Goal: Task Accomplishment & Management: Manage account settings

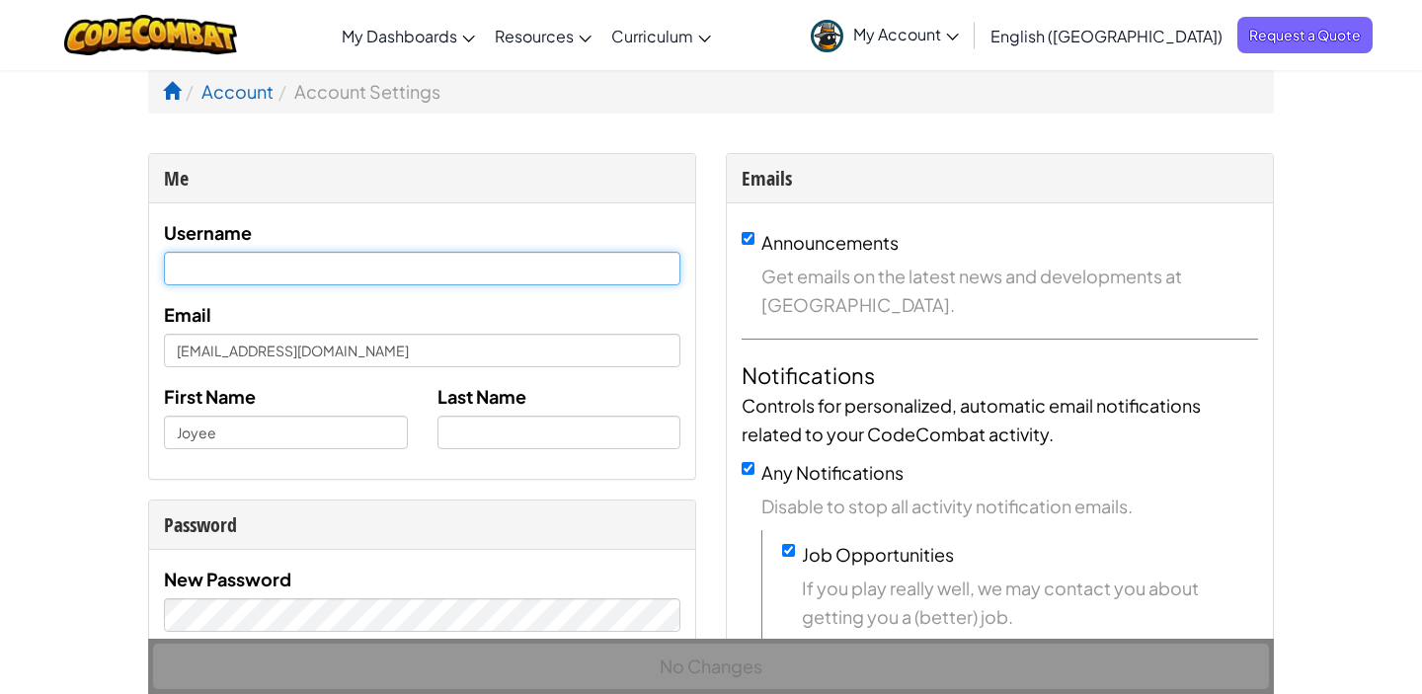
click at [568, 270] on input "text" at bounding box center [422, 269] width 516 height 34
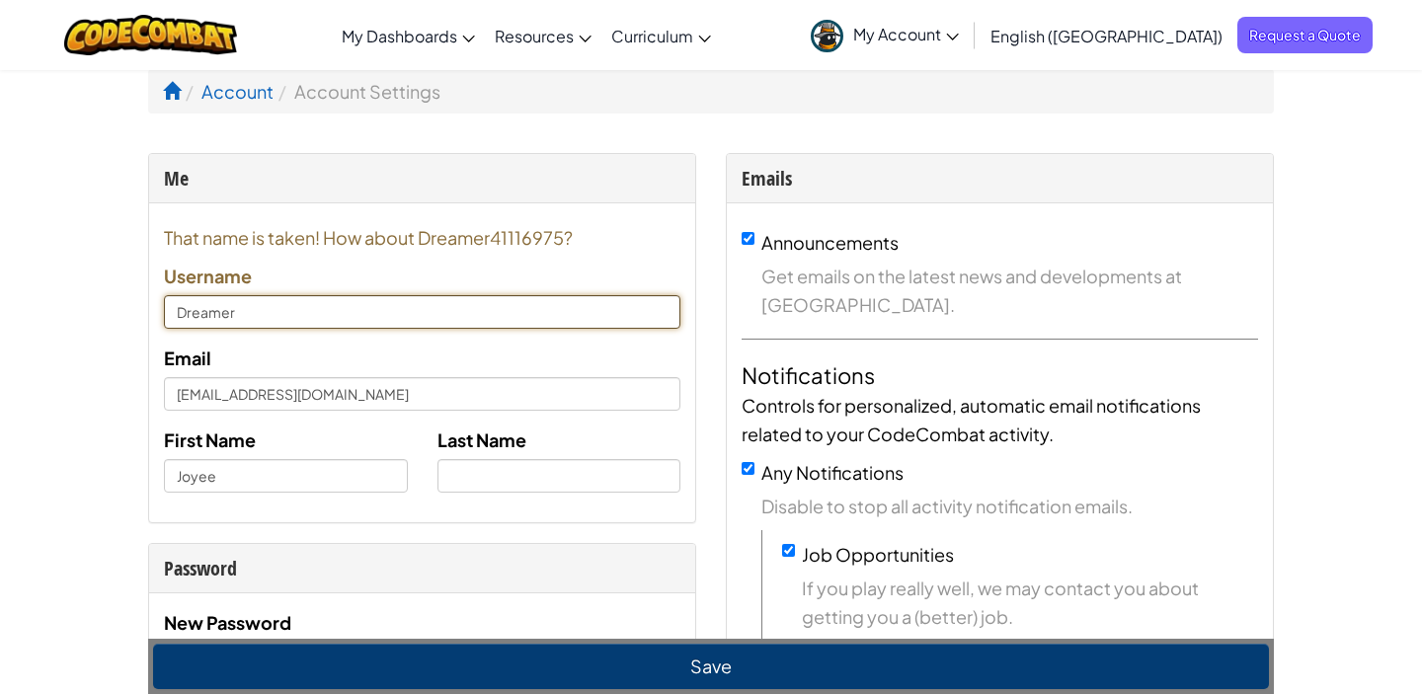
click at [283, 313] on input "Dreamer" at bounding box center [422, 312] width 516 height 34
type input "DreamerYuan"
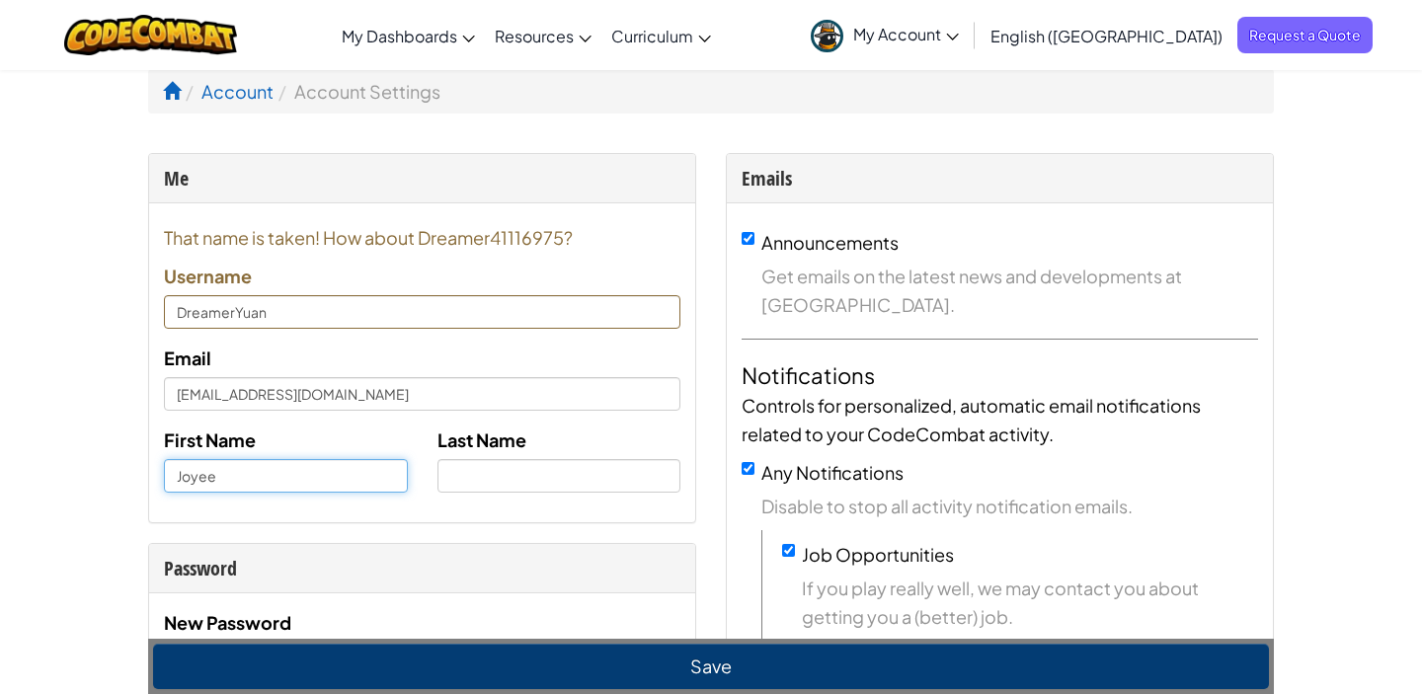
click at [313, 479] on input "Joyee" at bounding box center [286, 476] width 244 height 34
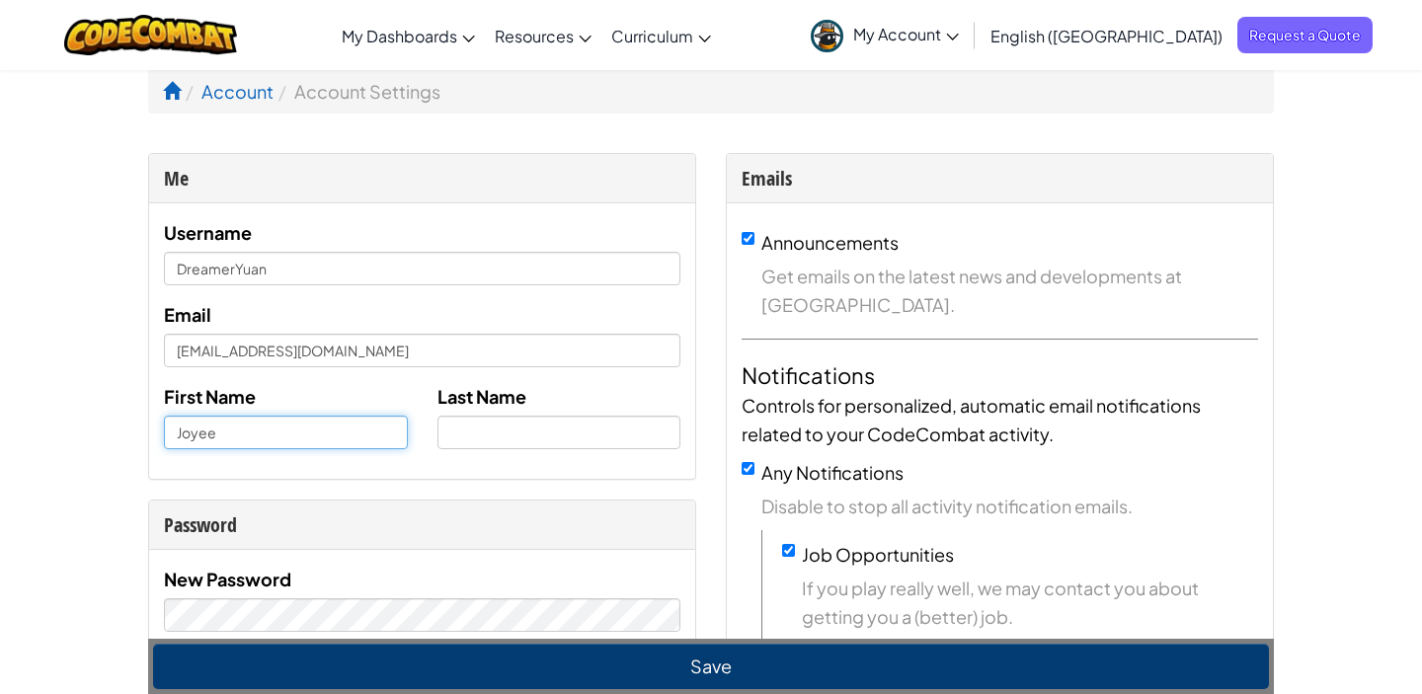
drag, startPoint x: 289, startPoint y: 435, endPoint x: 164, endPoint y: 433, distance: 125.4
click at [164, 433] on input "Joyee" at bounding box center [286, 433] width 244 height 34
type input "Dreamer"
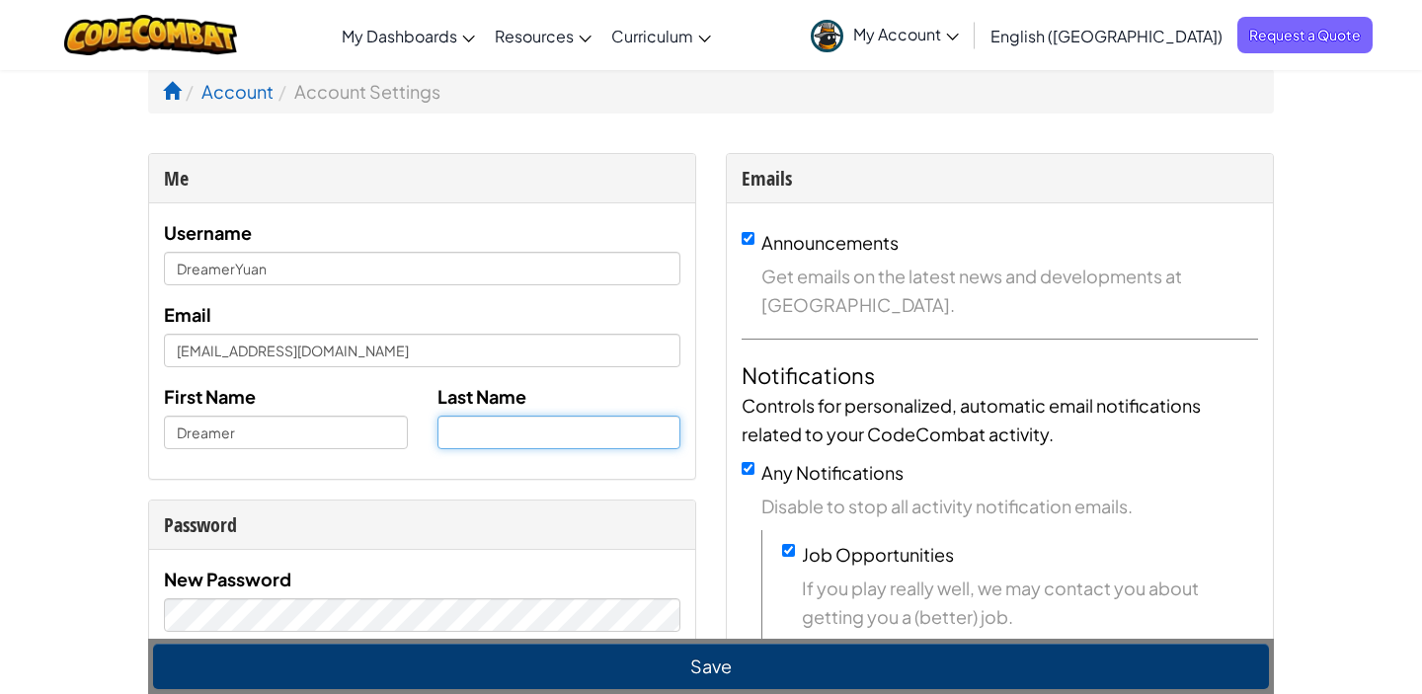
click at [531, 429] on input "text" at bounding box center [559, 433] width 244 height 34
type input "Y"
click at [585, 390] on div "Last Name Y" at bounding box center [560, 415] width 274 height 67
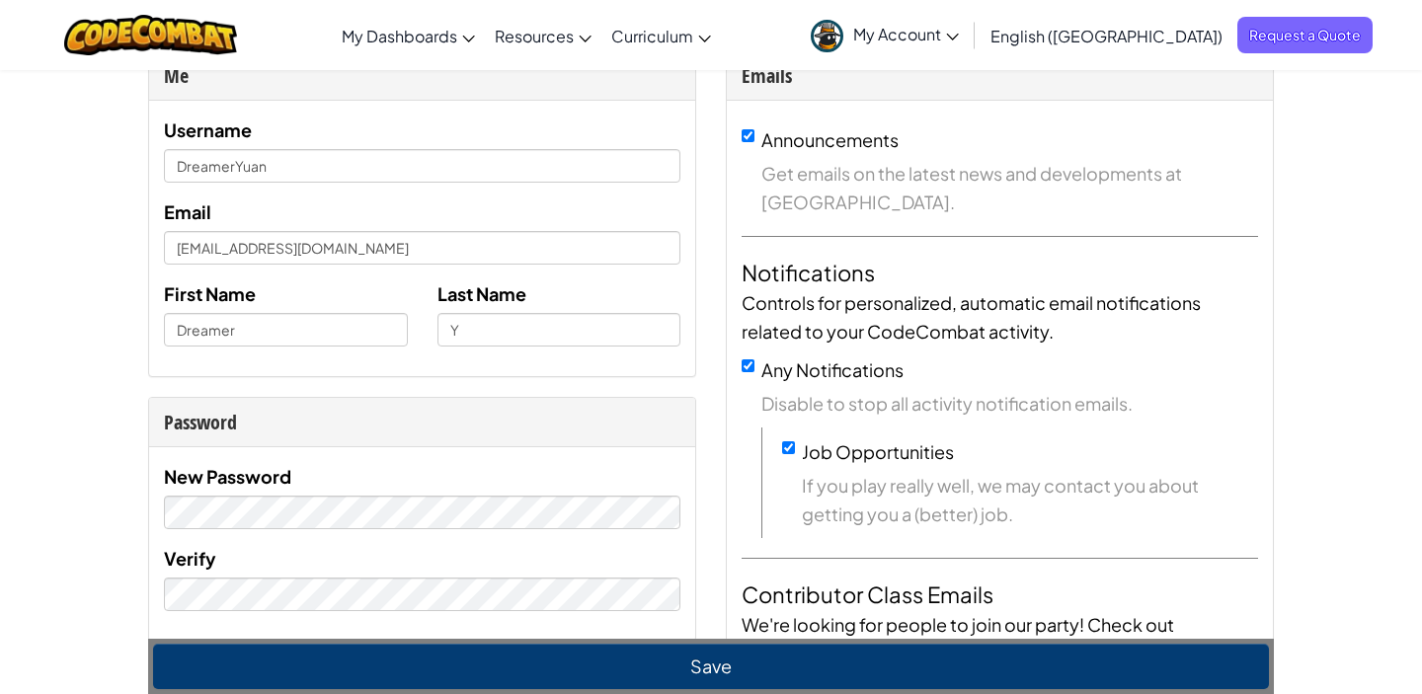
click at [355, 445] on div "Password" at bounding box center [422, 422] width 546 height 49
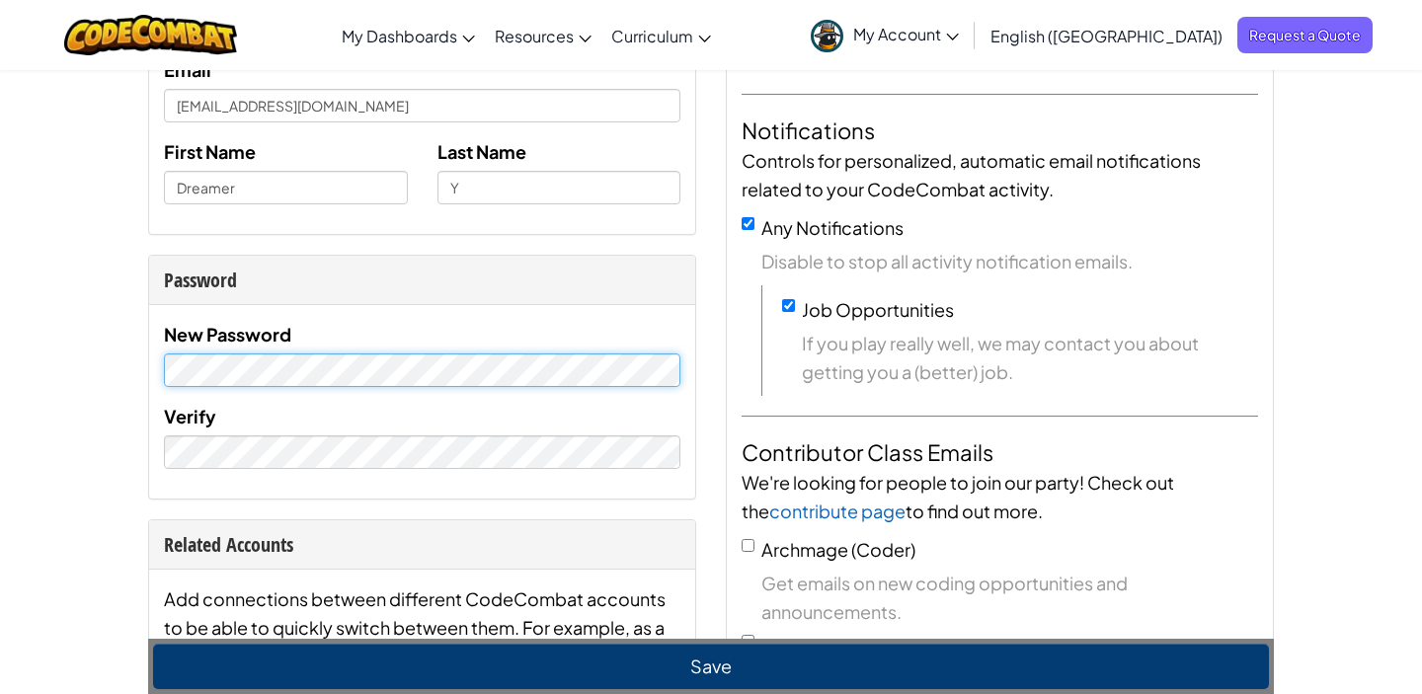
scroll to position [246, 0]
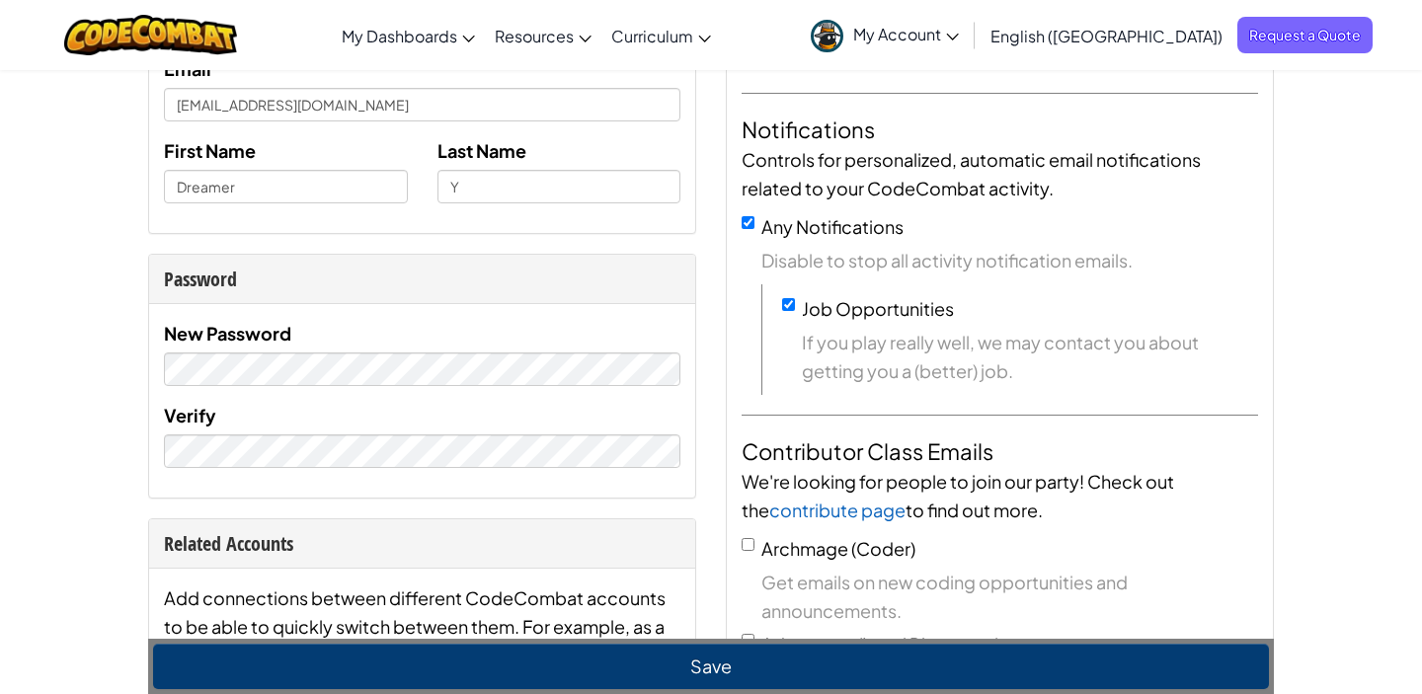
click at [347, 509] on div "Me Username DreamerYuan Email [EMAIL_ADDRESS][DOMAIN_NAME] First Name Dreamer L…" at bounding box center [422, 623] width 578 height 1432
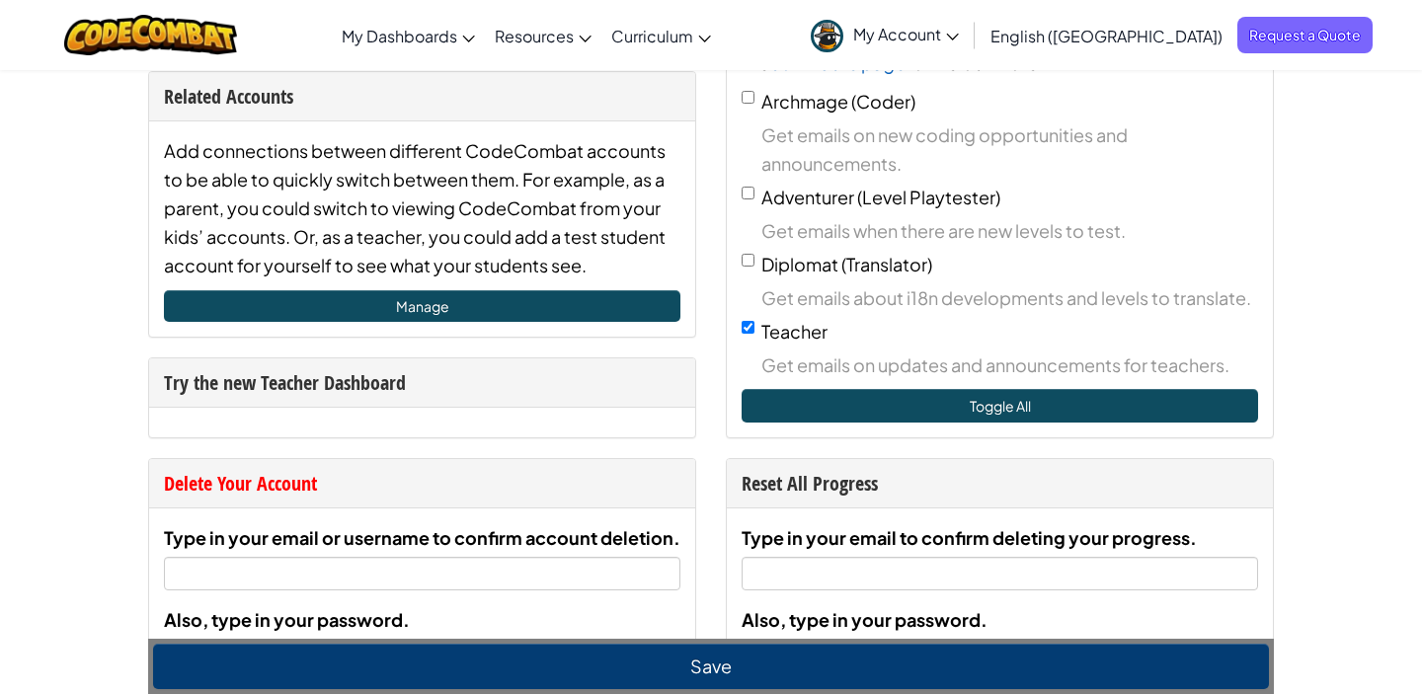
scroll to position [694, 0]
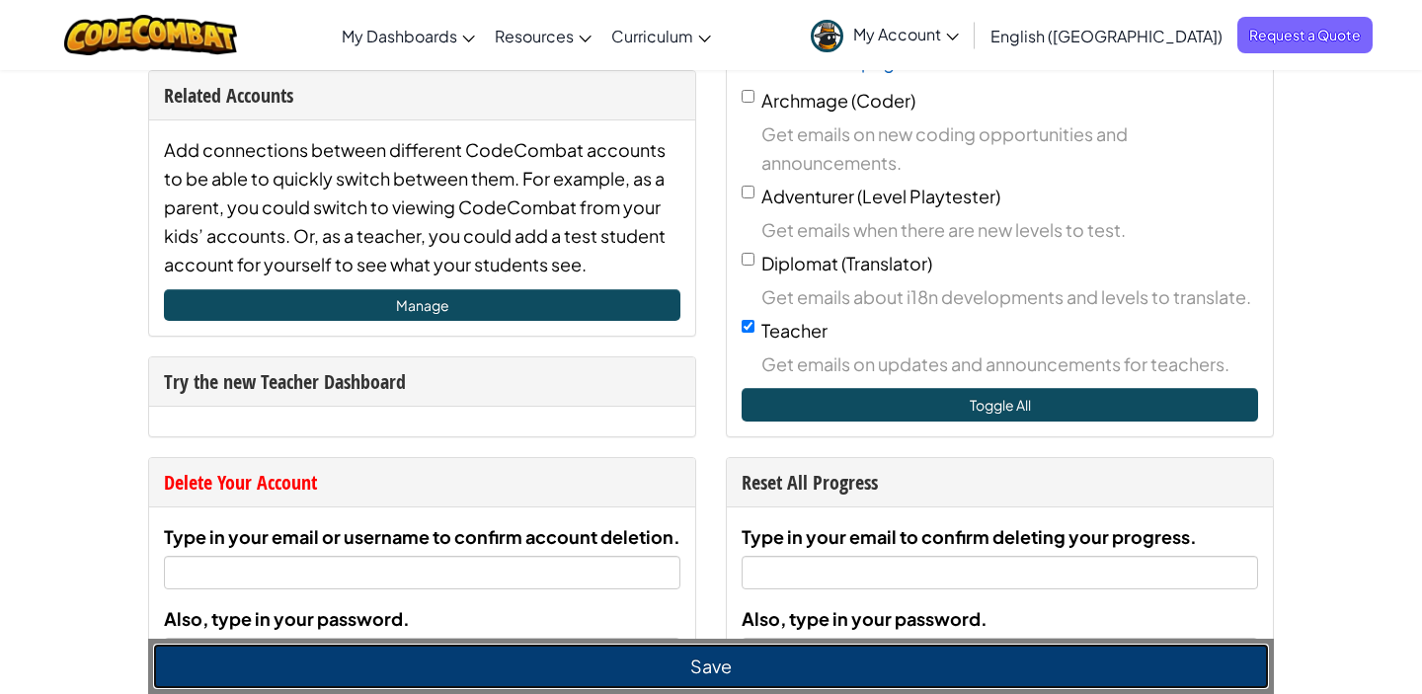
click at [565, 650] on button "Save" at bounding box center [711, 666] width 1116 height 45
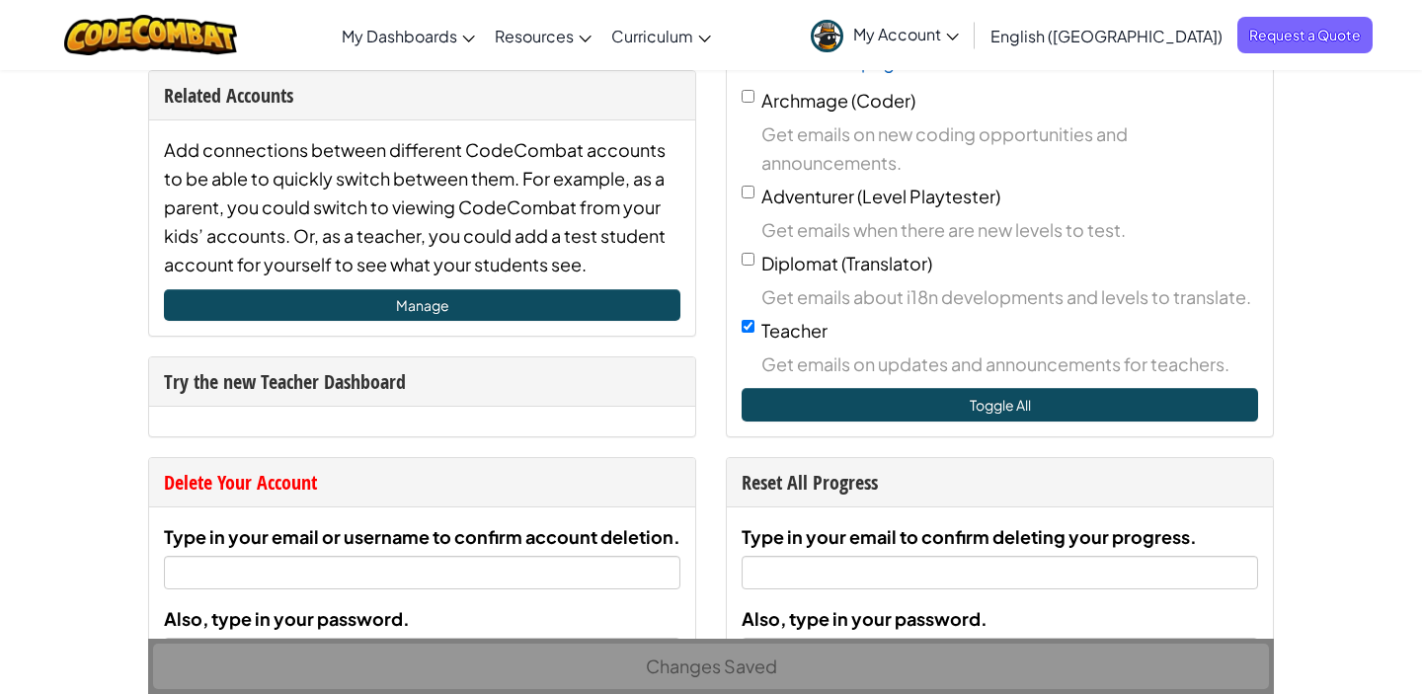
scroll to position [0, 0]
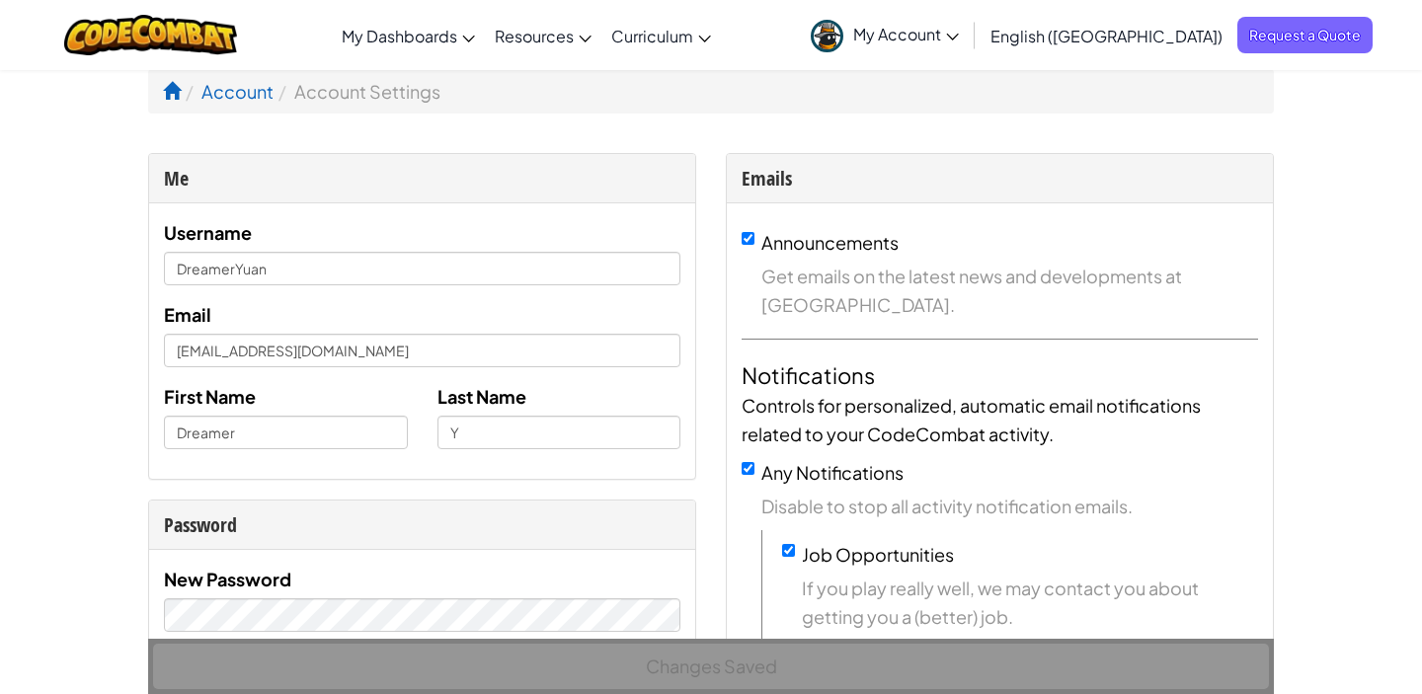
click at [959, 31] on span "My Account" at bounding box center [906, 34] width 106 height 21
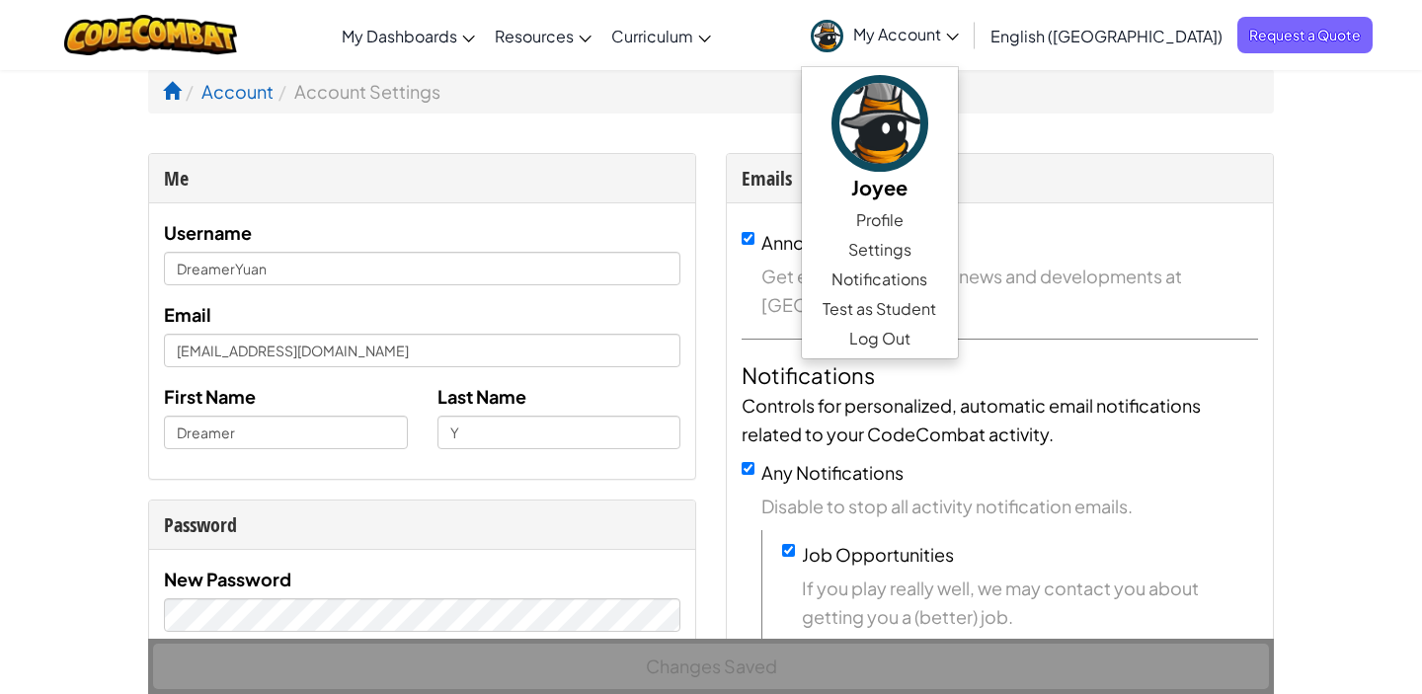
click at [207, 55] on div at bounding box center [150, 35] width 202 height 70
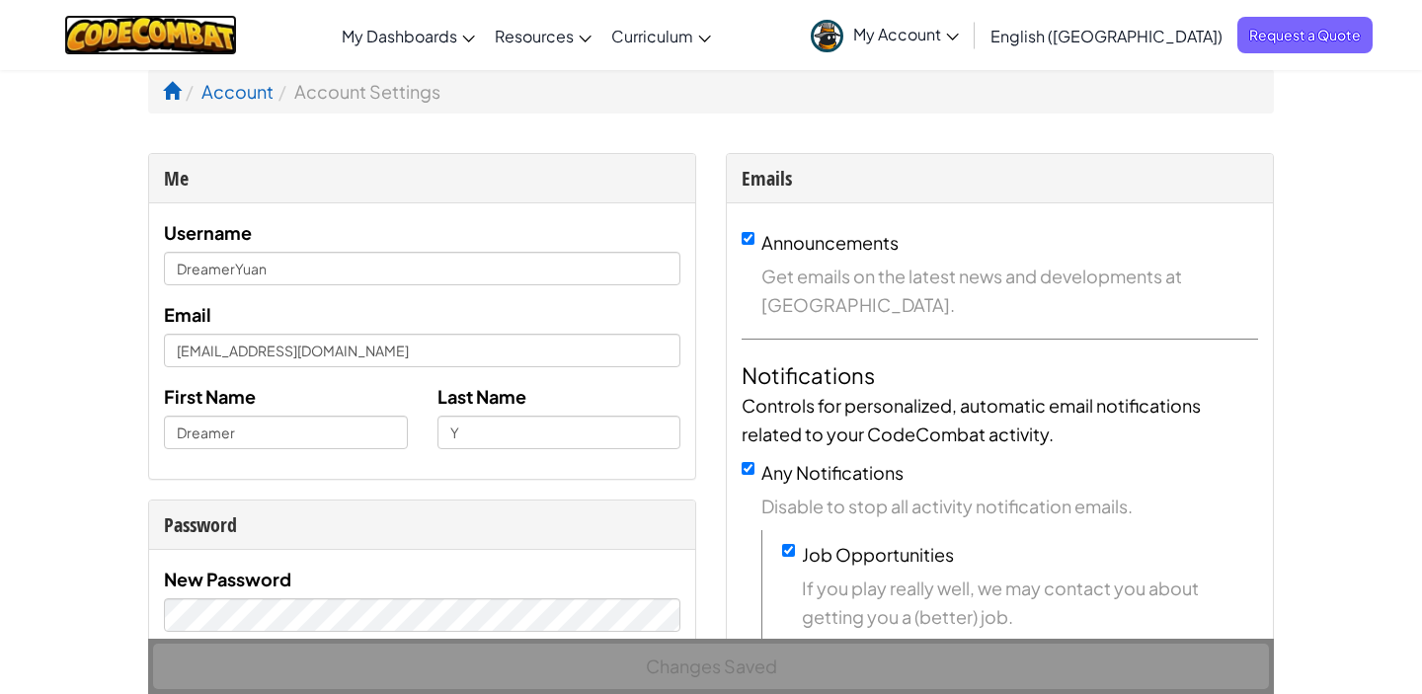
click at [190, 36] on img at bounding box center [150, 35] width 173 height 40
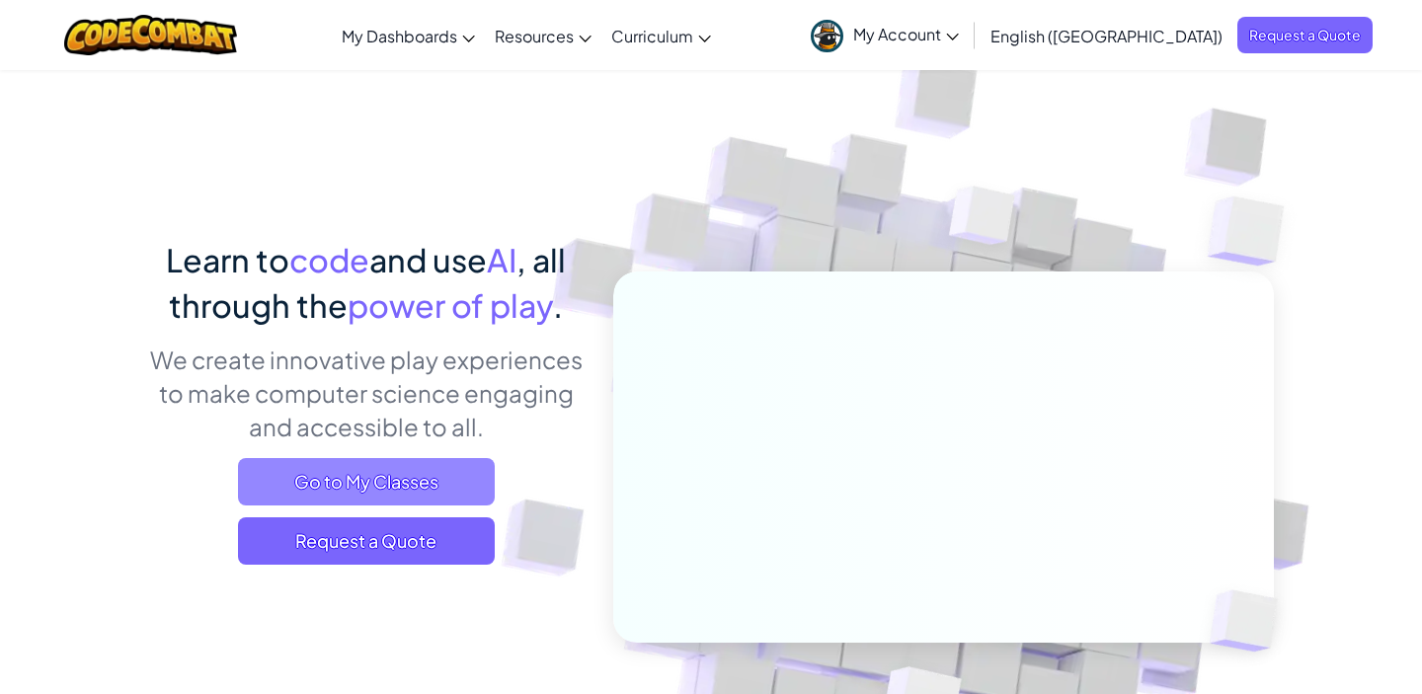
click at [407, 475] on span "Go to My Classes" at bounding box center [366, 481] width 257 height 47
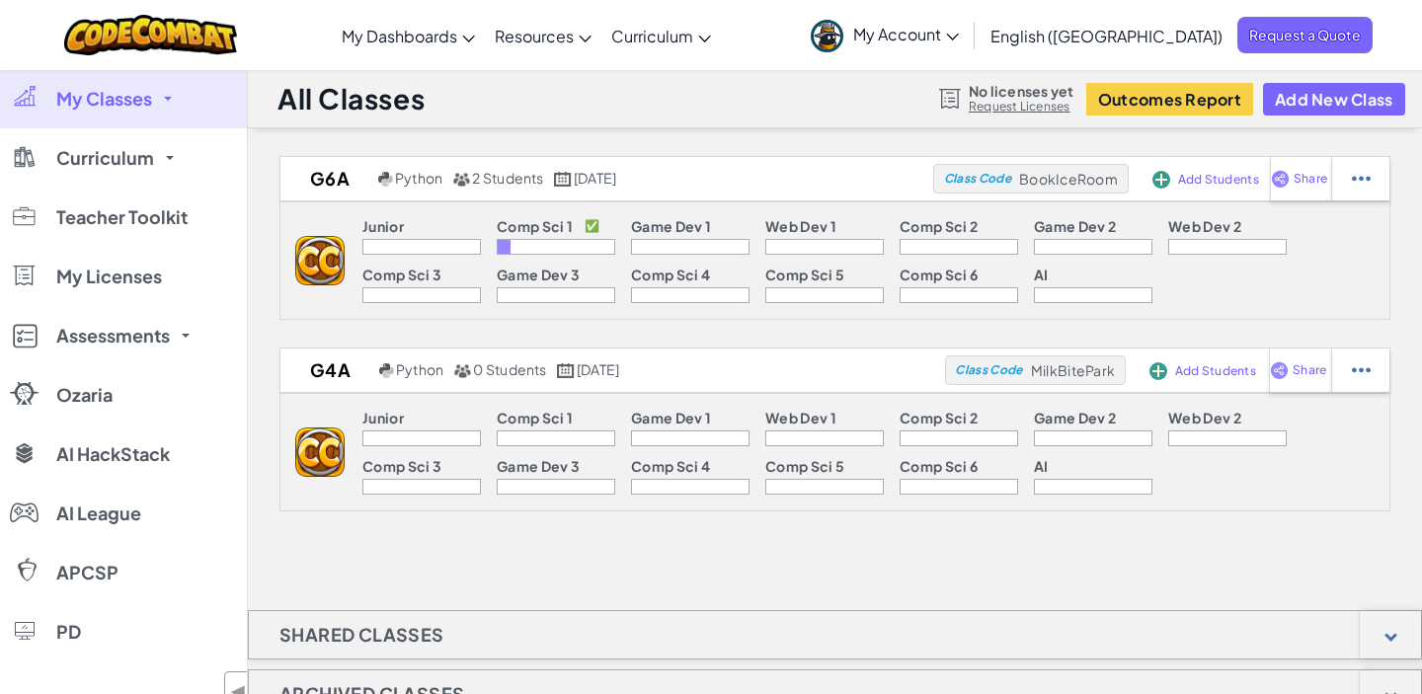
click at [675, 245] on div at bounding box center [690, 247] width 118 height 16
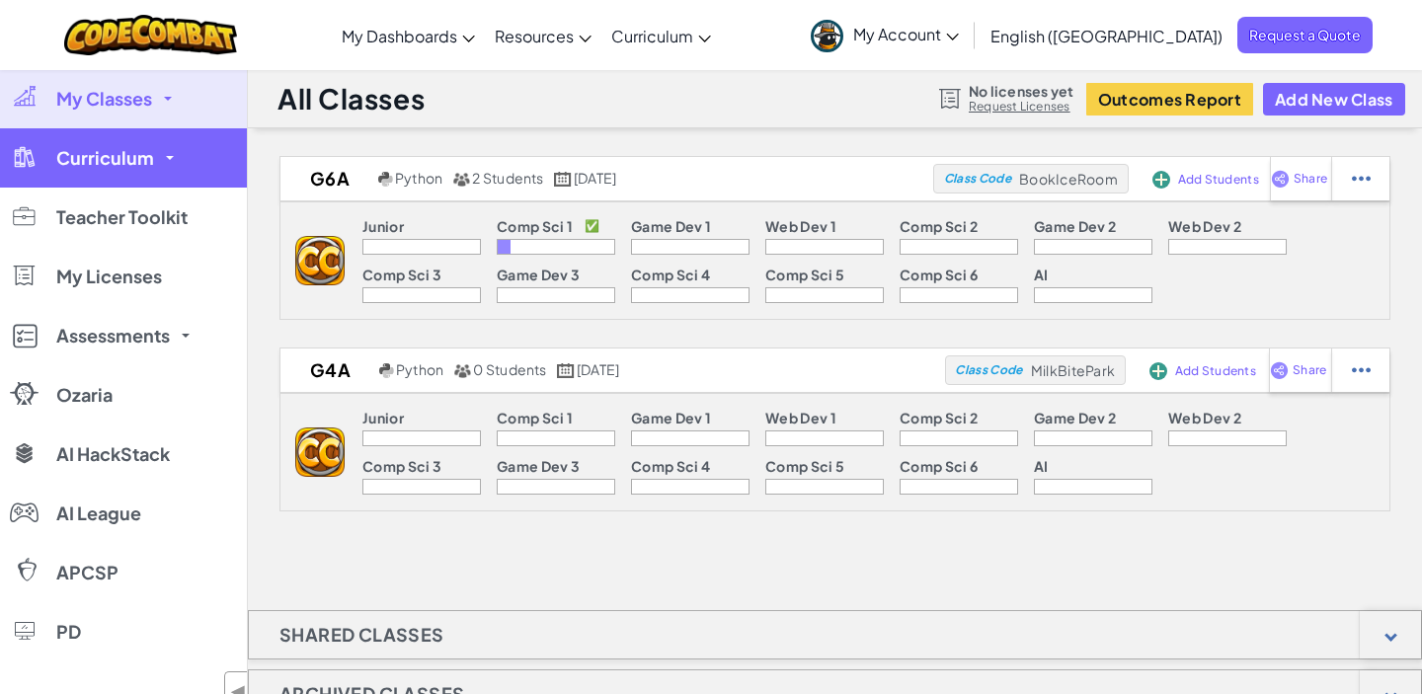
click at [160, 172] on link "Curriculum" at bounding box center [123, 157] width 247 height 59
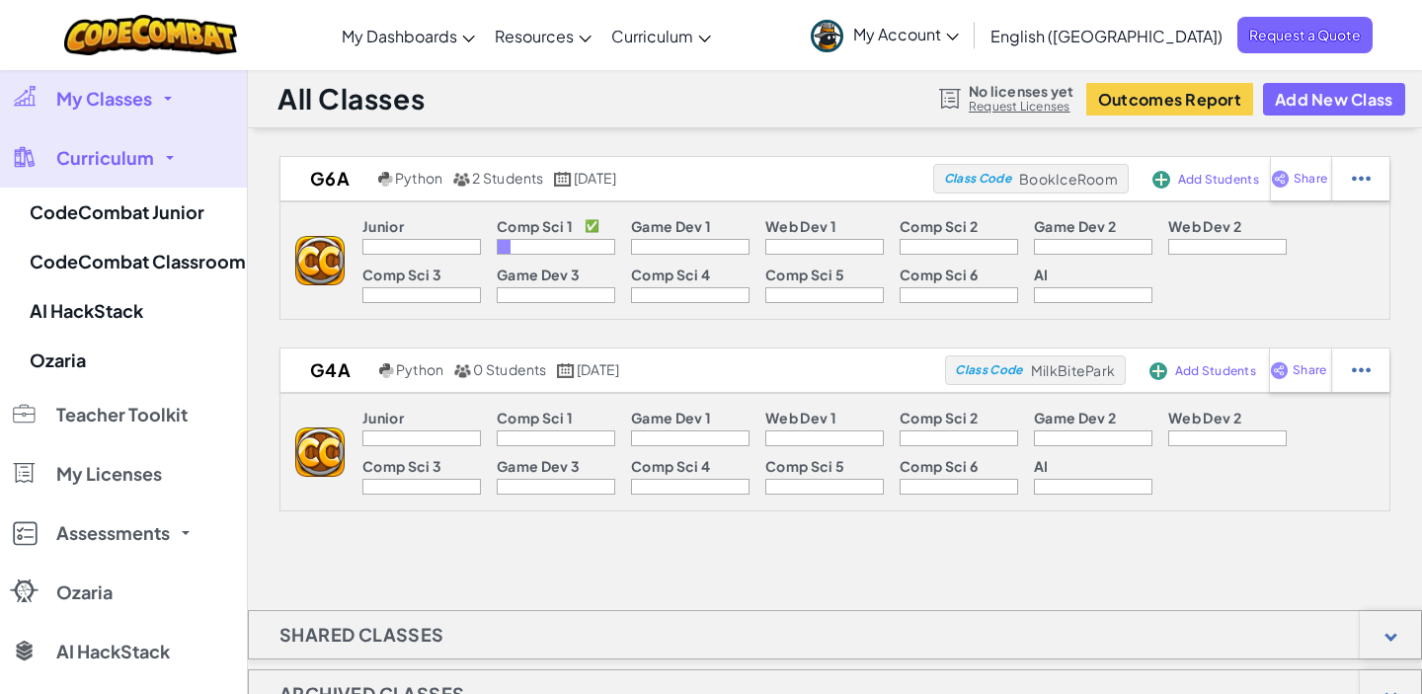
click at [138, 94] on span "My Classes" at bounding box center [104, 99] width 96 height 18
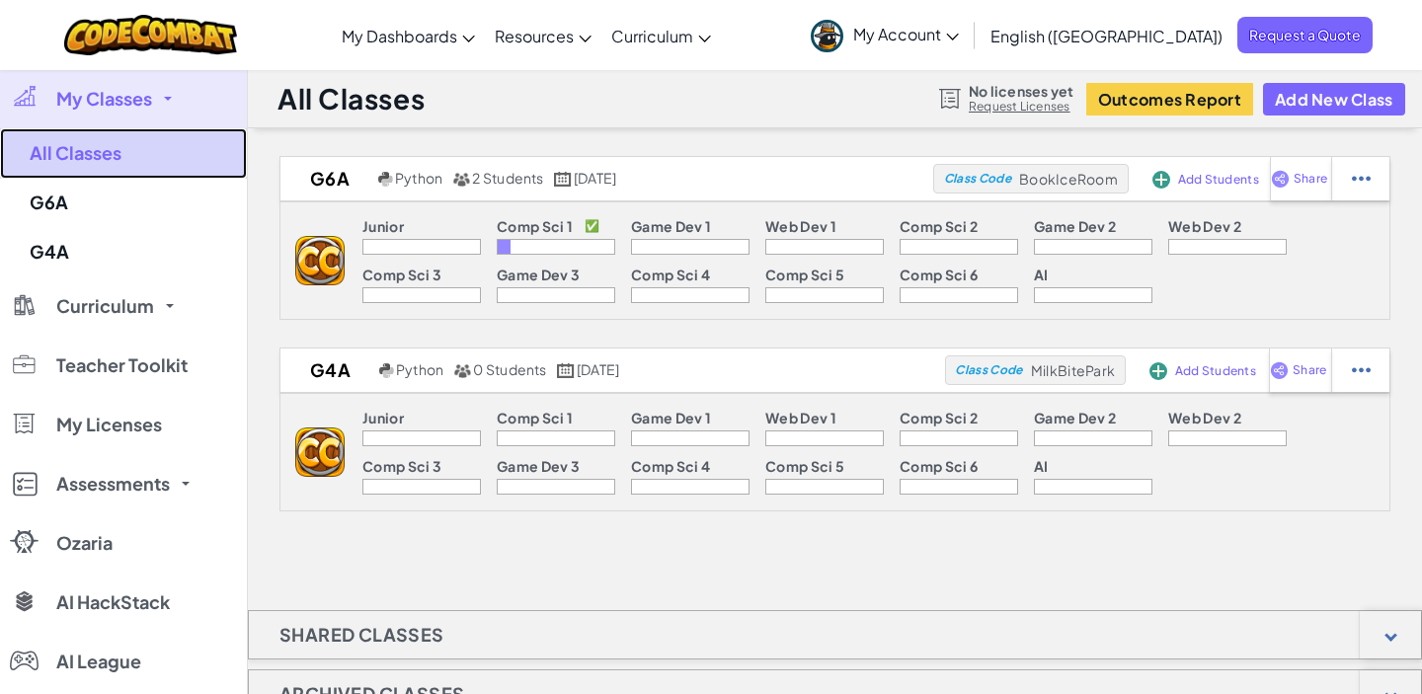
click at [144, 146] on link "All Classes" at bounding box center [123, 153] width 247 height 50
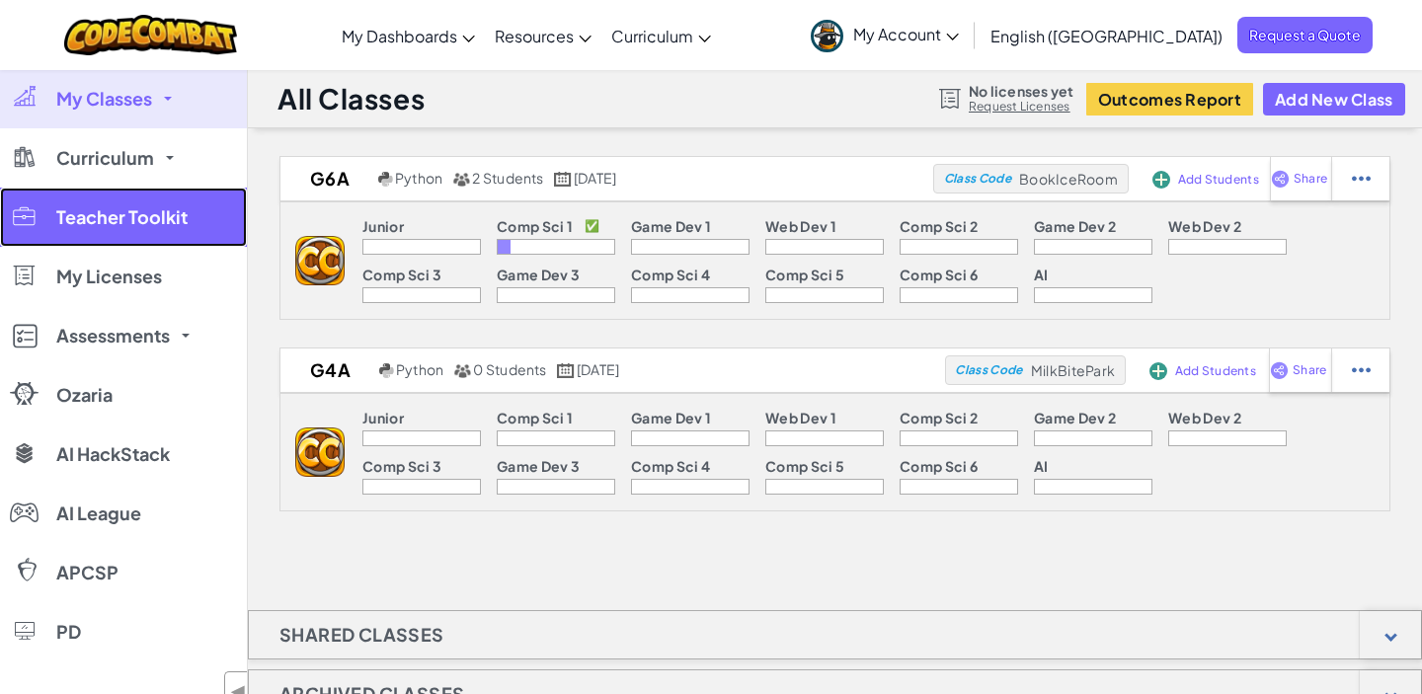
click at [153, 213] on span "Teacher Toolkit" at bounding box center [121, 217] width 131 height 18
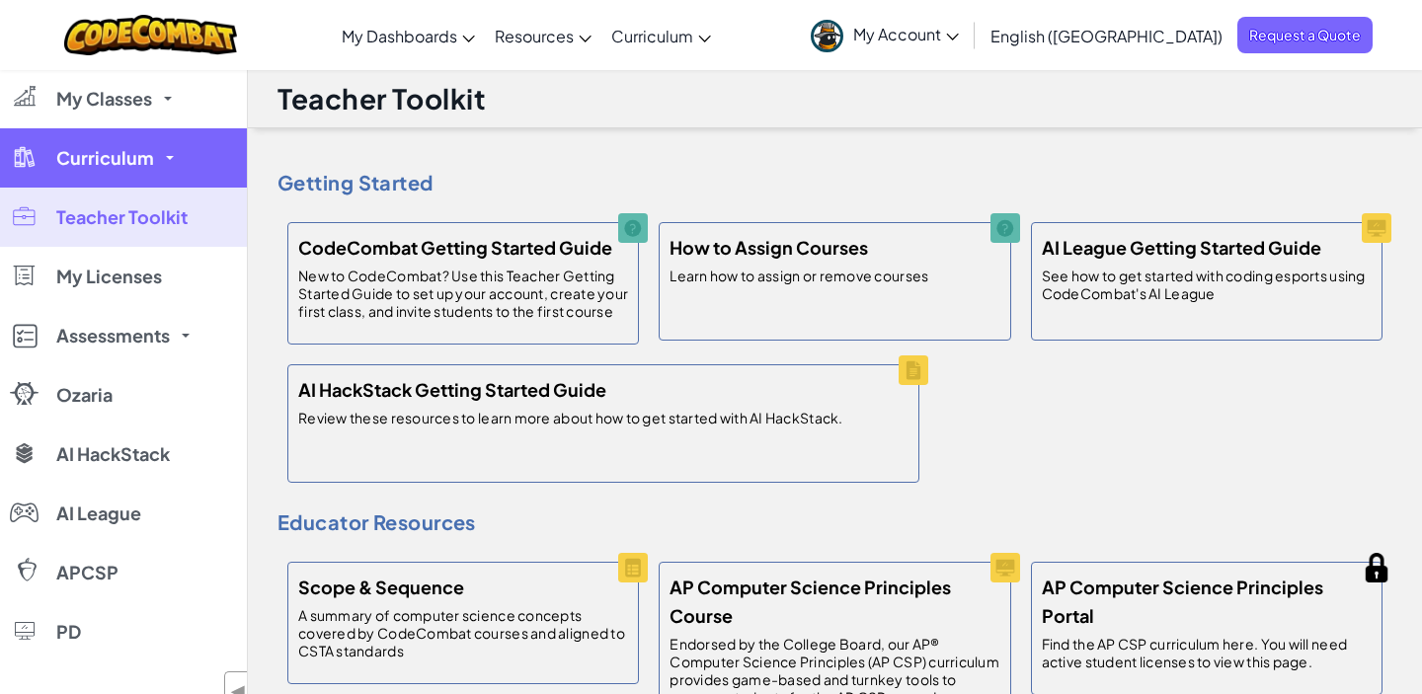
click at [138, 137] on link "Curriculum" at bounding box center [123, 157] width 247 height 59
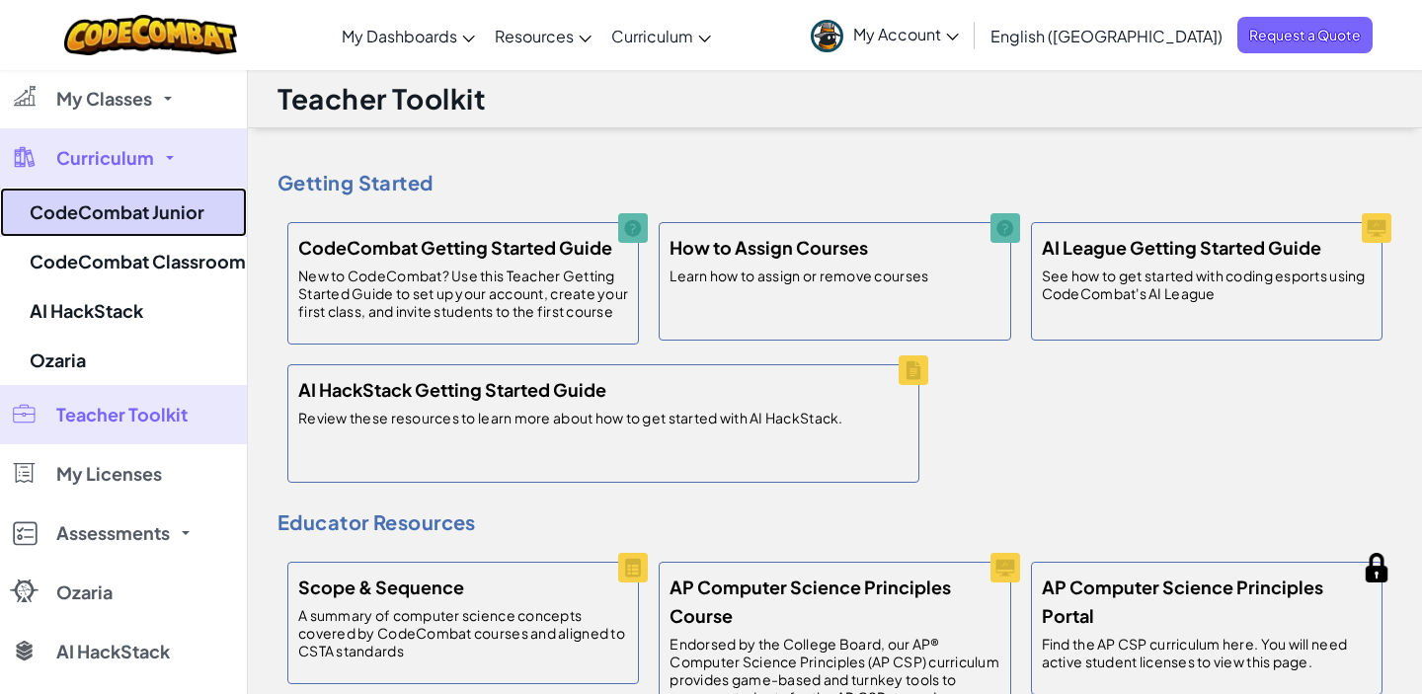
click at [148, 211] on link "CodeCombat Junior" at bounding box center [123, 212] width 247 height 49
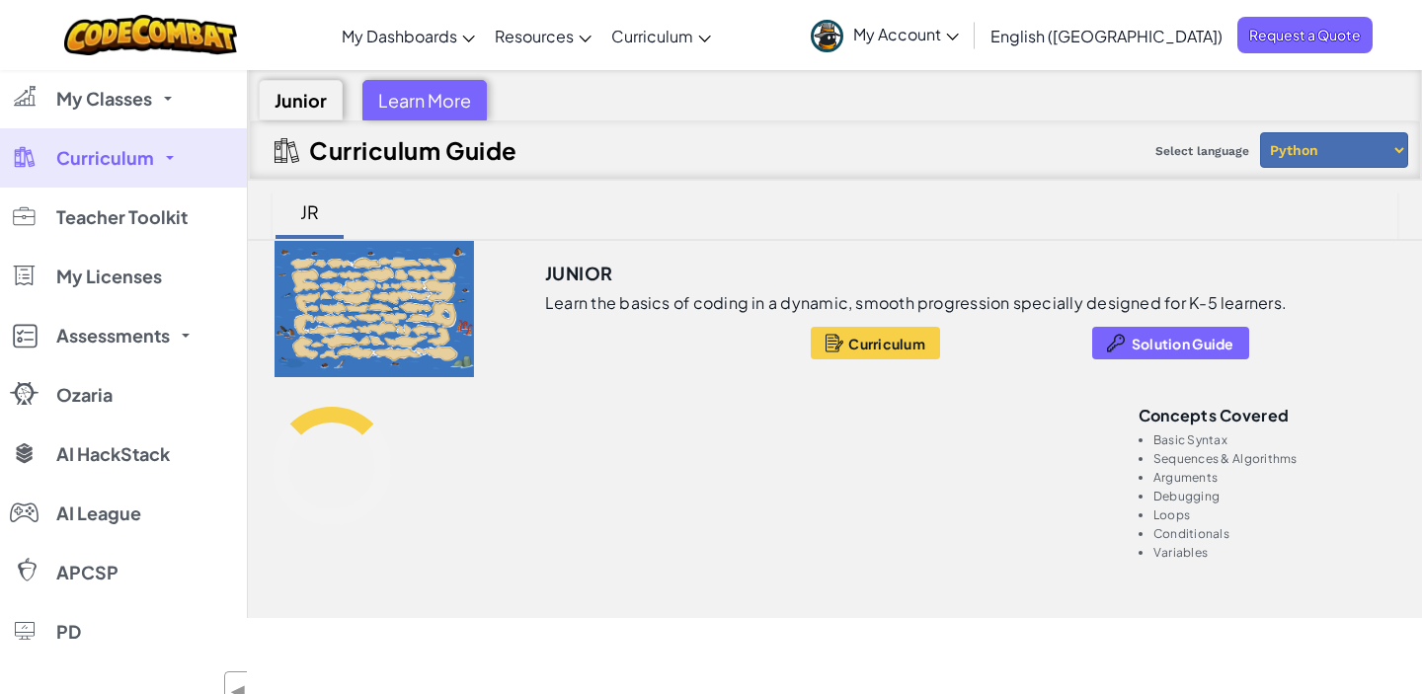
click at [137, 327] on span "Assessments" at bounding box center [113, 336] width 114 height 18
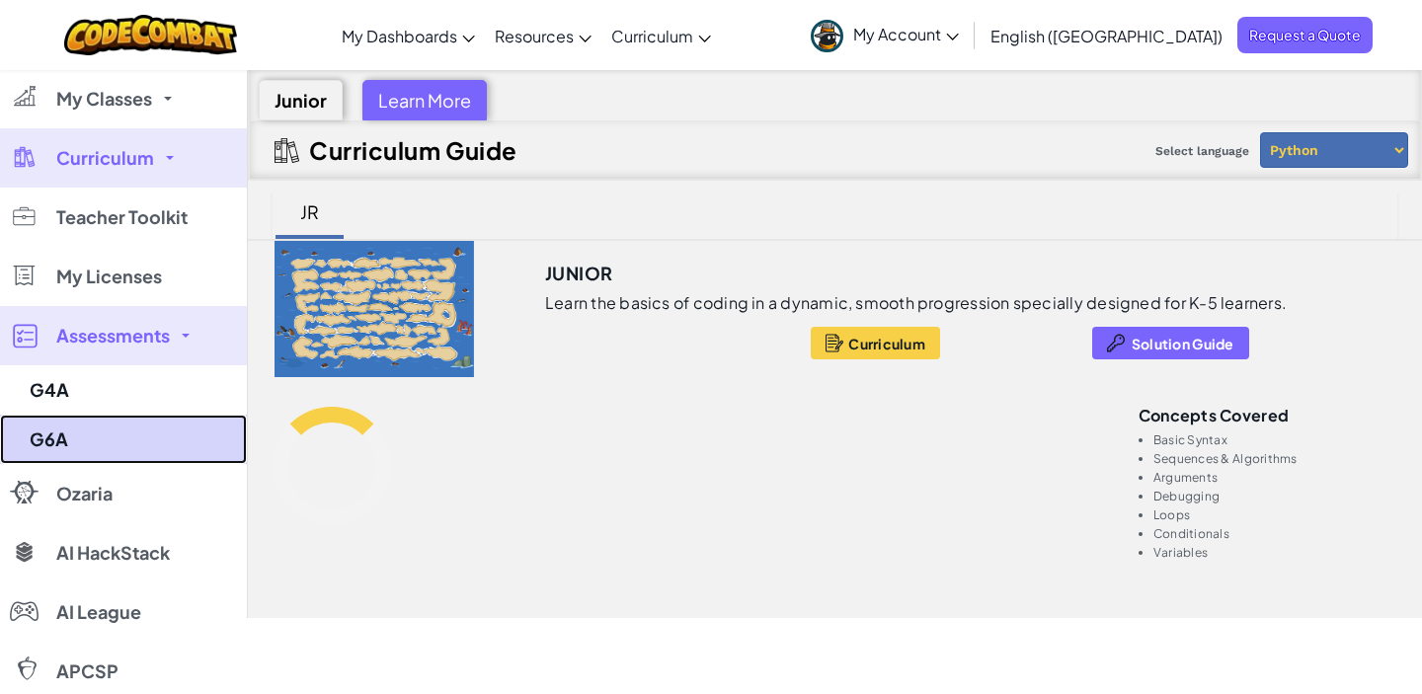
click at [111, 423] on link "G6A" at bounding box center [123, 439] width 247 height 49
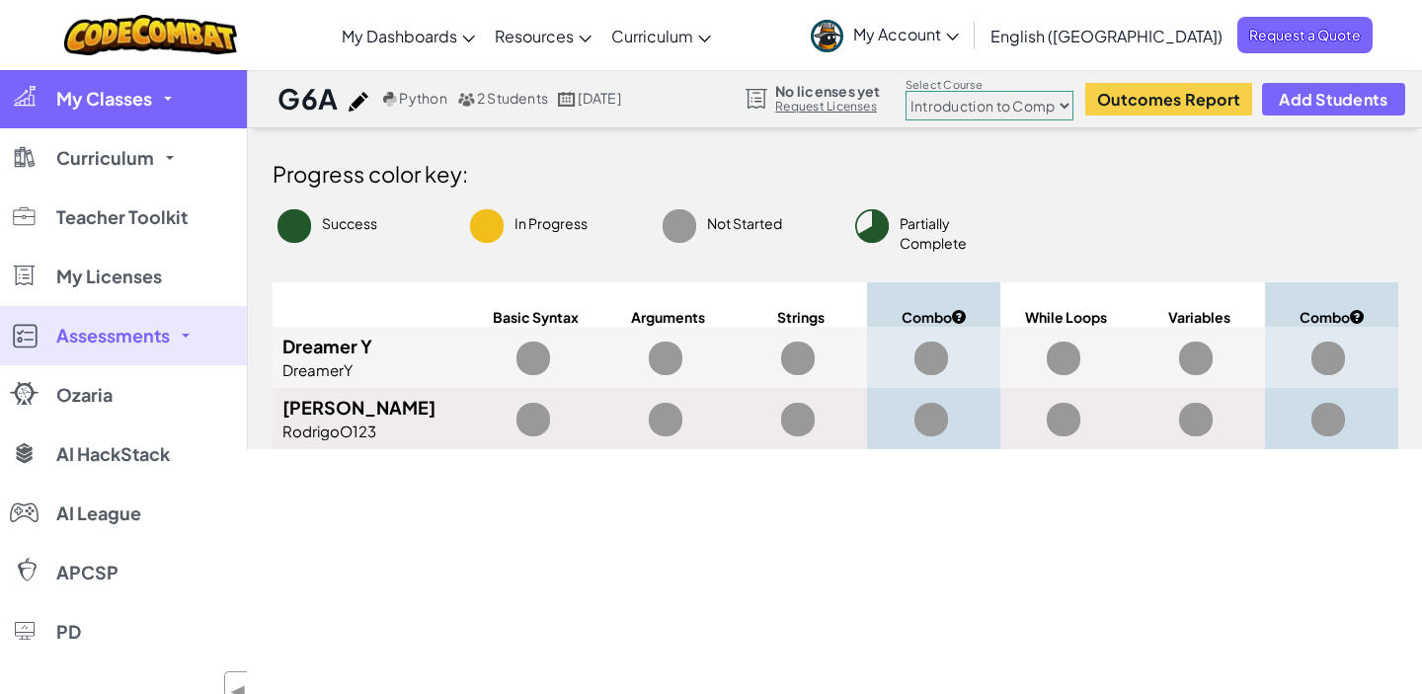
click at [67, 108] on span "My Classes" at bounding box center [104, 99] width 96 height 18
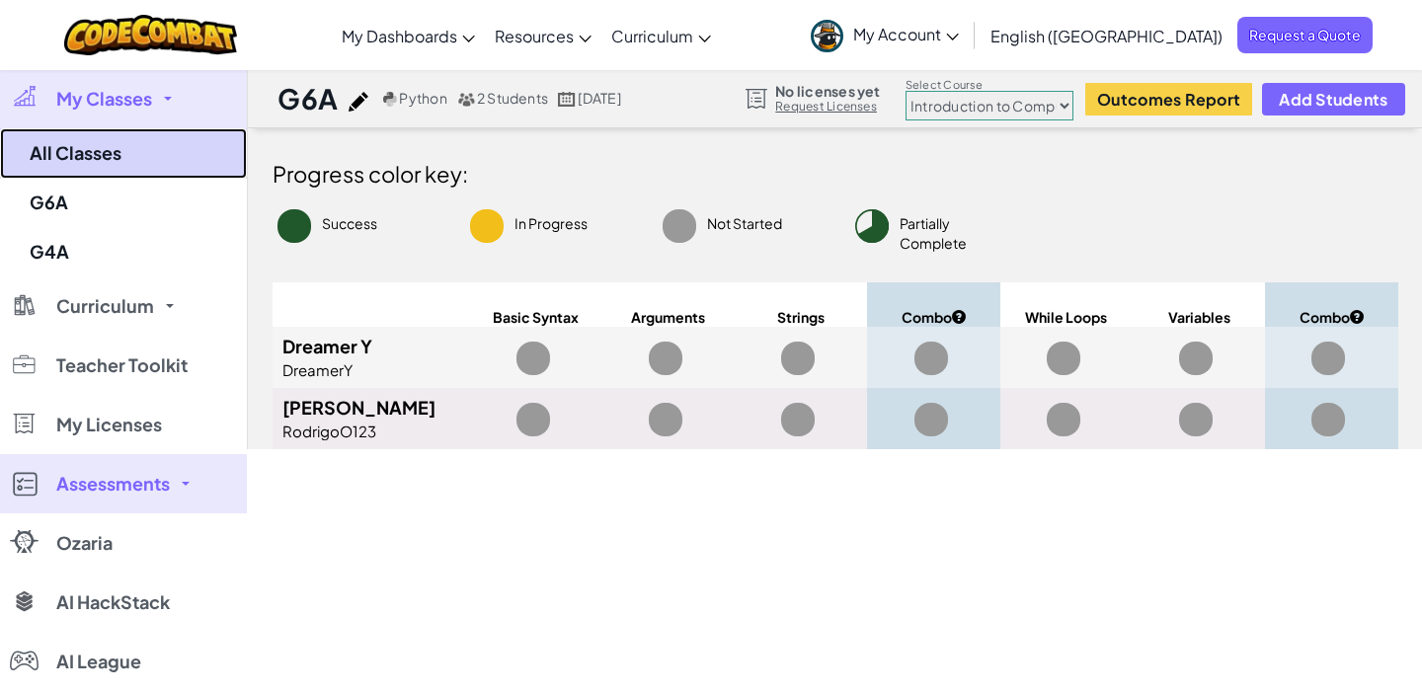
click at [86, 144] on link "All Classes" at bounding box center [123, 153] width 247 height 50
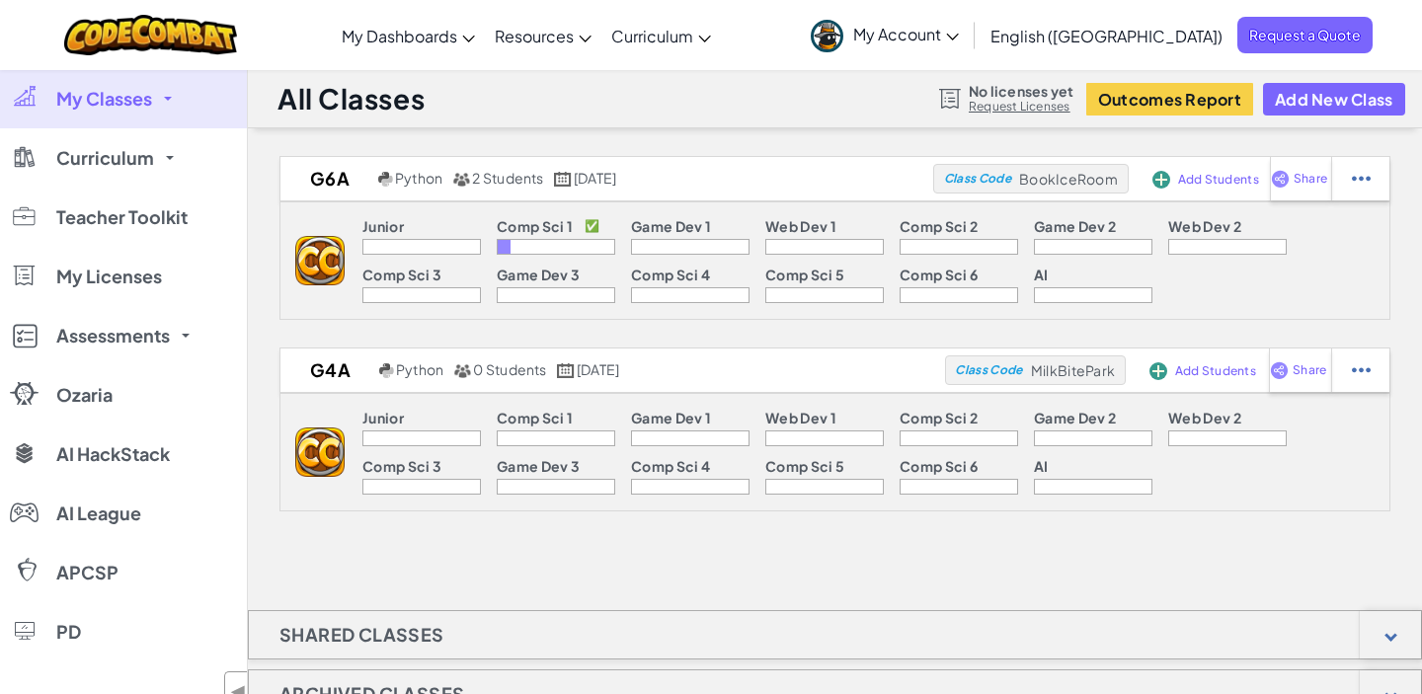
click at [69, 108] on span "My Classes" at bounding box center [104, 99] width 96 height 18
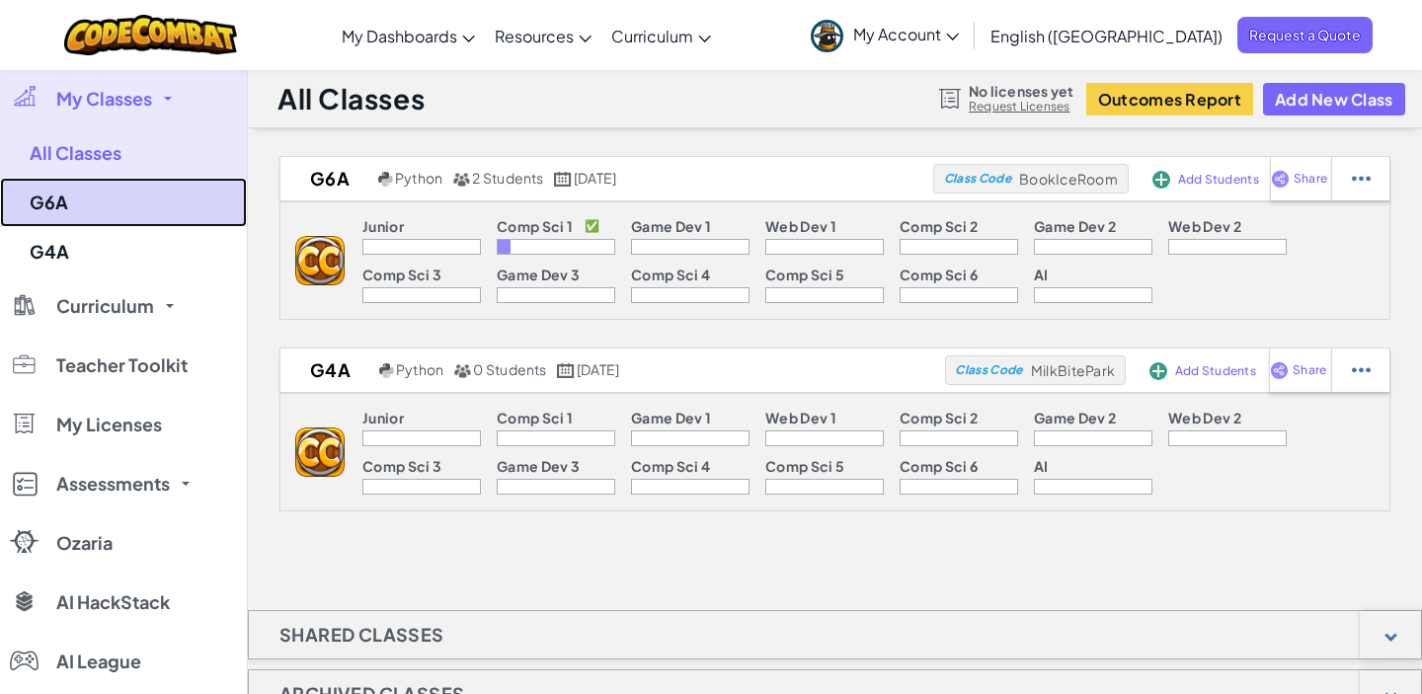
click at [79, 215] on link "G6A" at bounding box center [123, 202] width 247 height 49
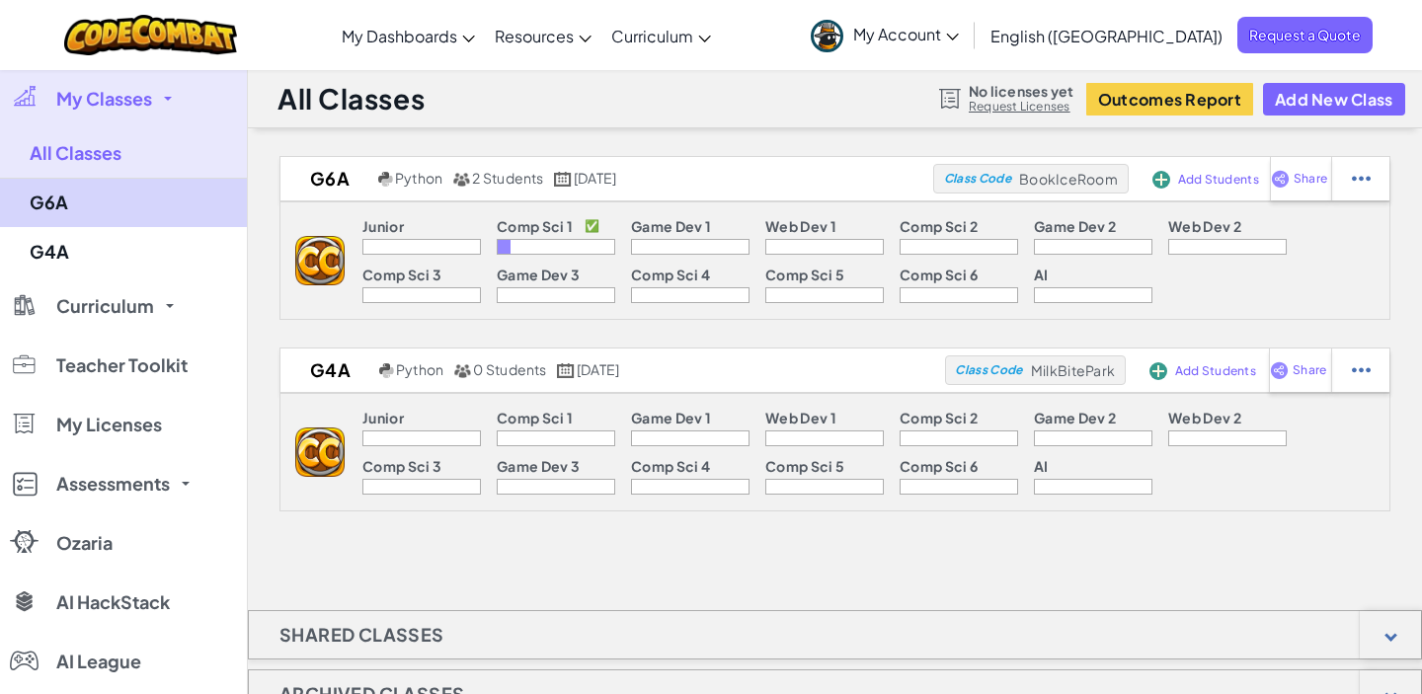
select select "560f1a9f22961295f9427742"
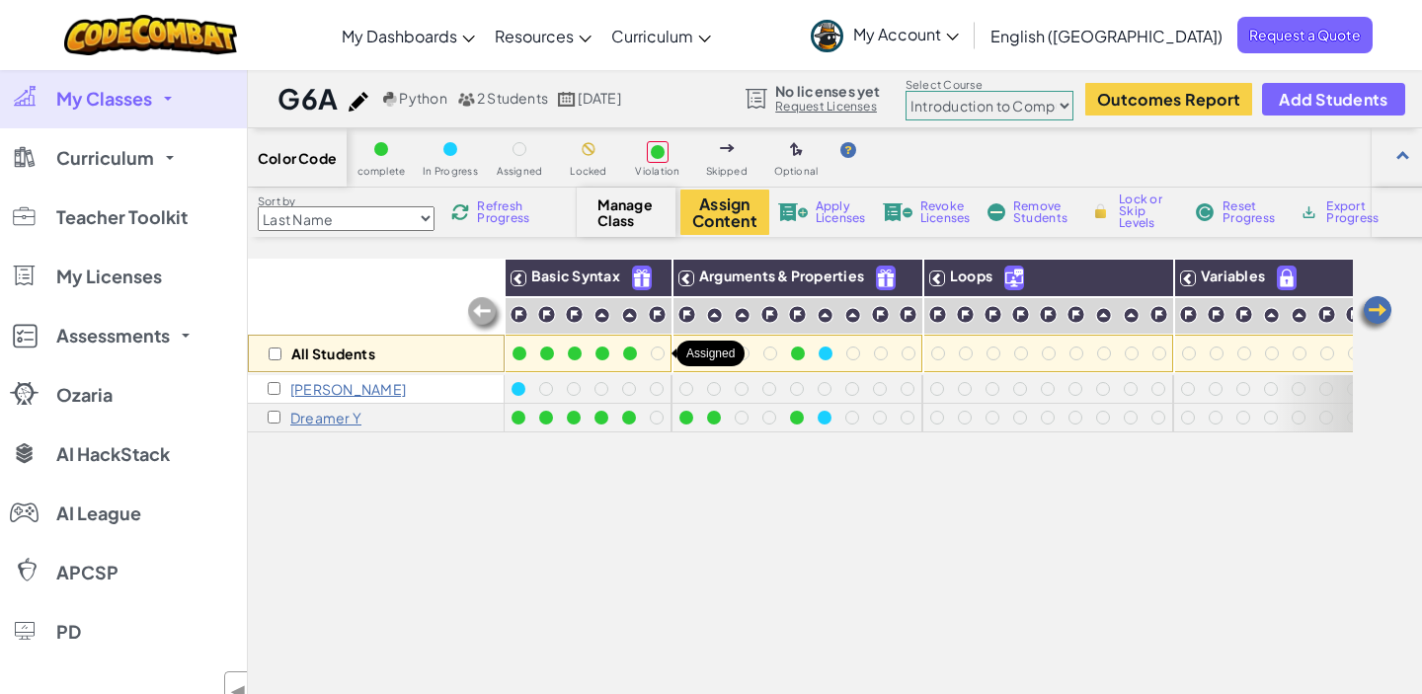
click at [662, 355] on div at bounding box center [658, 354] width 14 height 14
click at [657, 354] on div at bounding box center [658, 354] width 14 height 14
click at [1144, 275] on img at bounding box center [1152, 279] width 35 height 30
checkbox input "true"
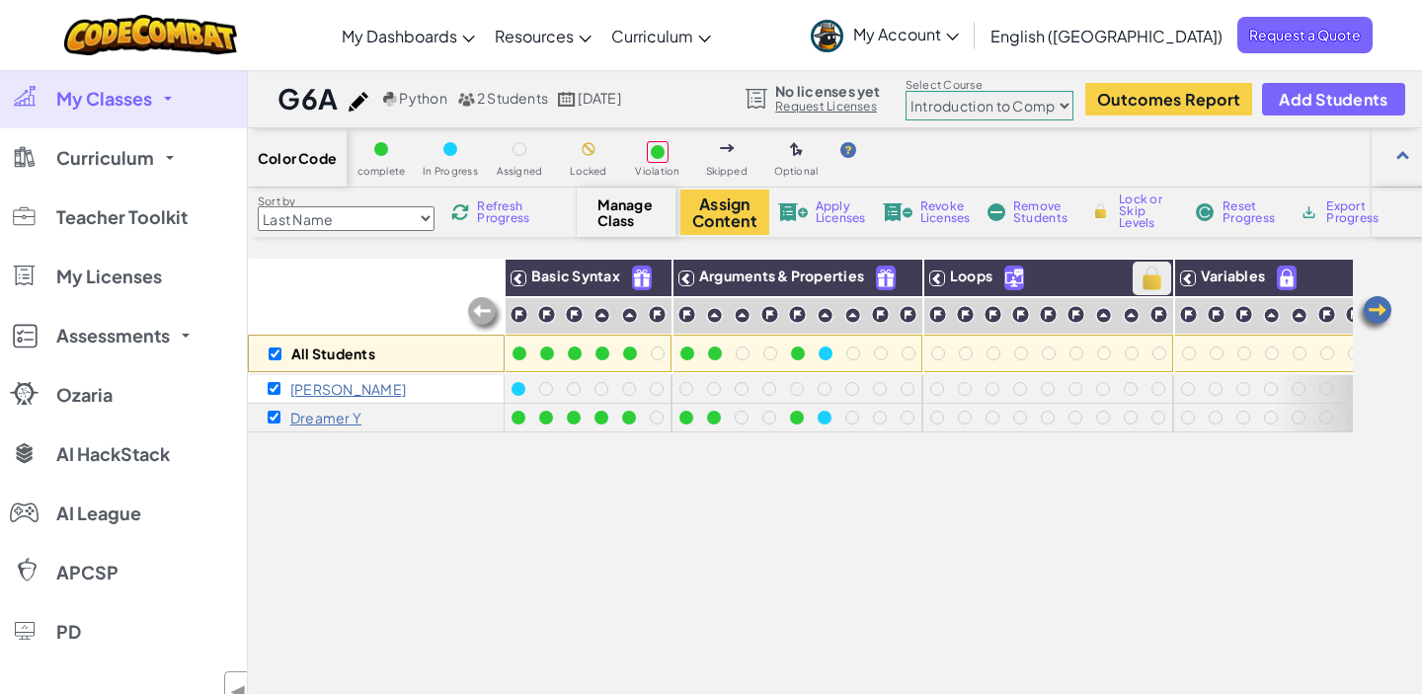
checkbox input "true"
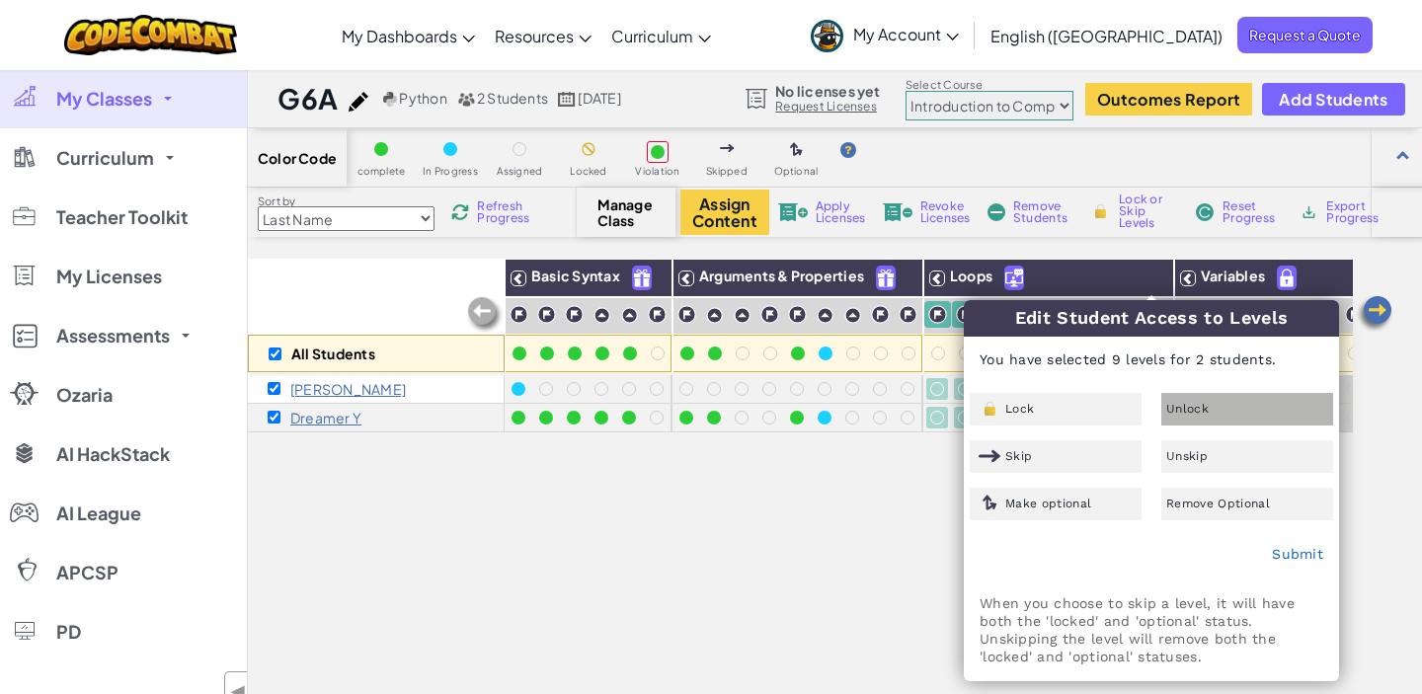
click at [1206, 403] on span "Unlock" at bounding box center [1187, 409] width 42 height 12
click at [1292, 548] on link "Submit" at bounding box center [1297, 554] width 51 height 16
checkbox input "false"
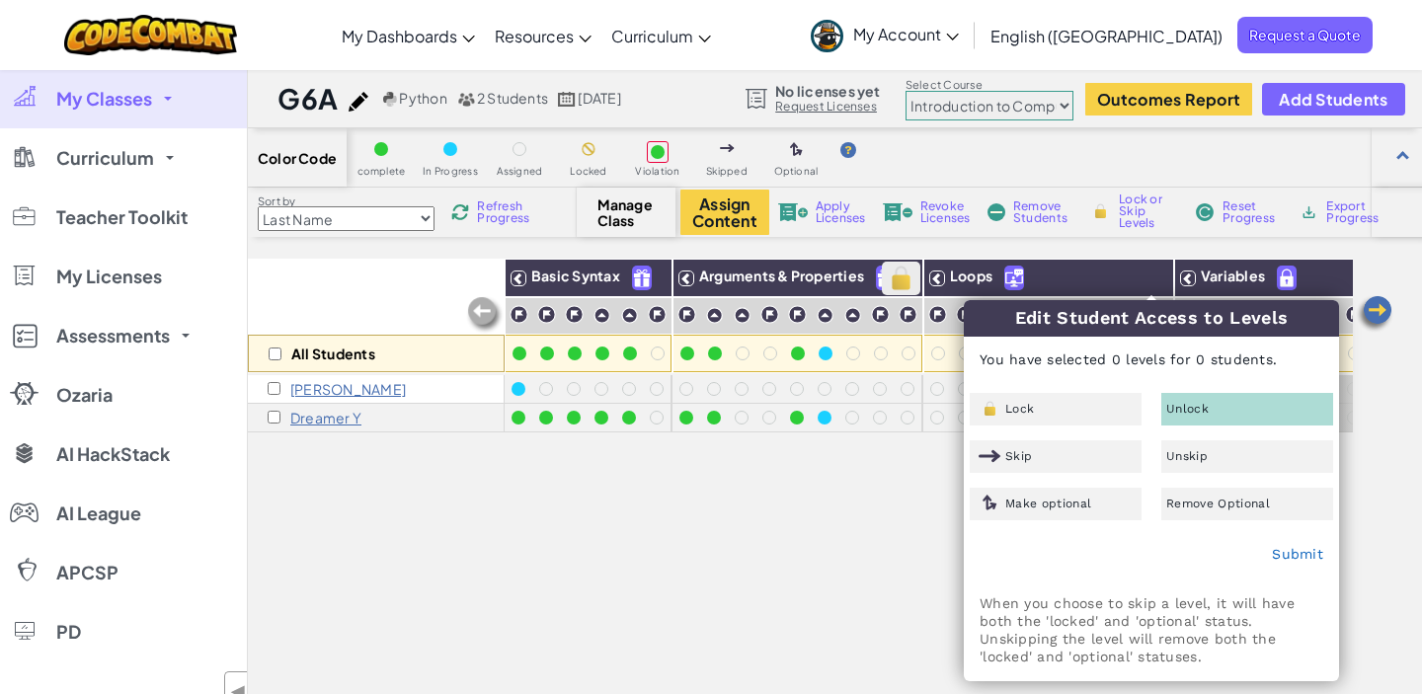
click at [893, 267] on img at bounding box center [901, 279] width 35 height 30
checkbox input "false"
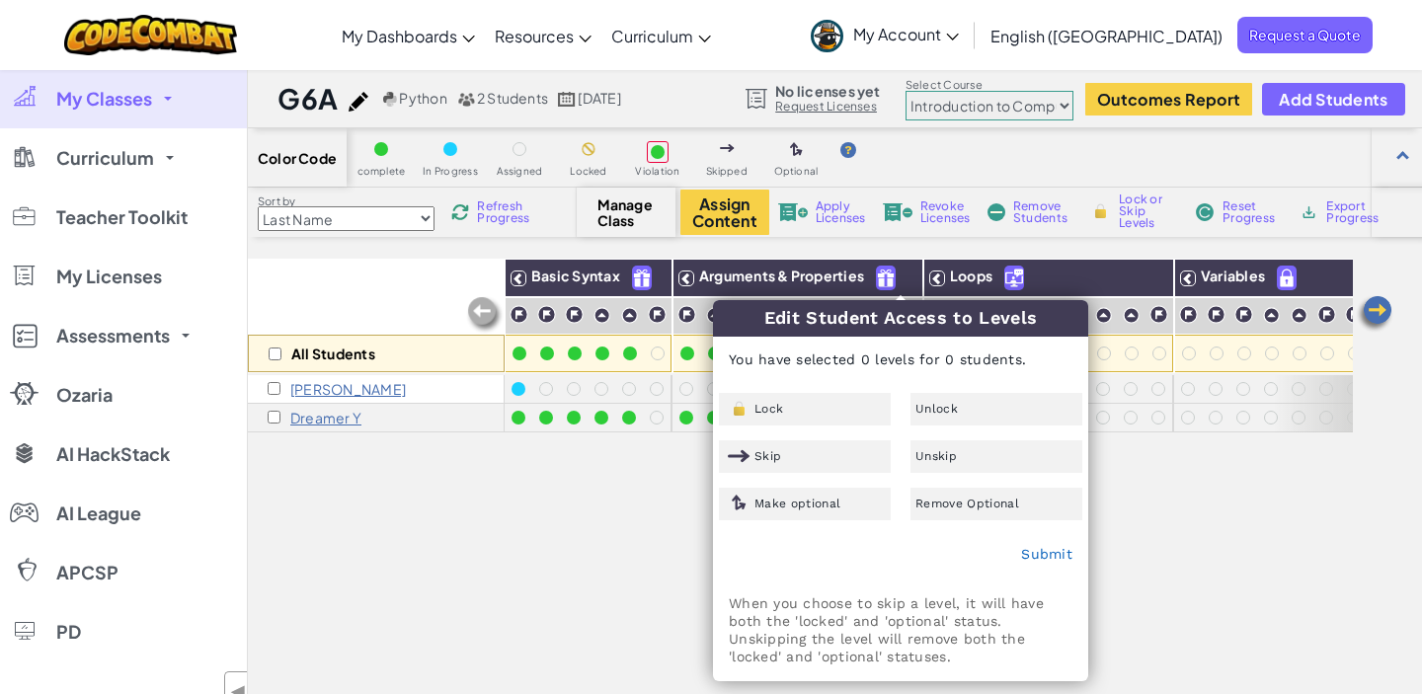
click at [681, 509] on div "All Students Basic Syntax Arguments & Properties Loops Variables [PERSON_NAME] …" at bounding box center [800, 556] width 1105 height 595
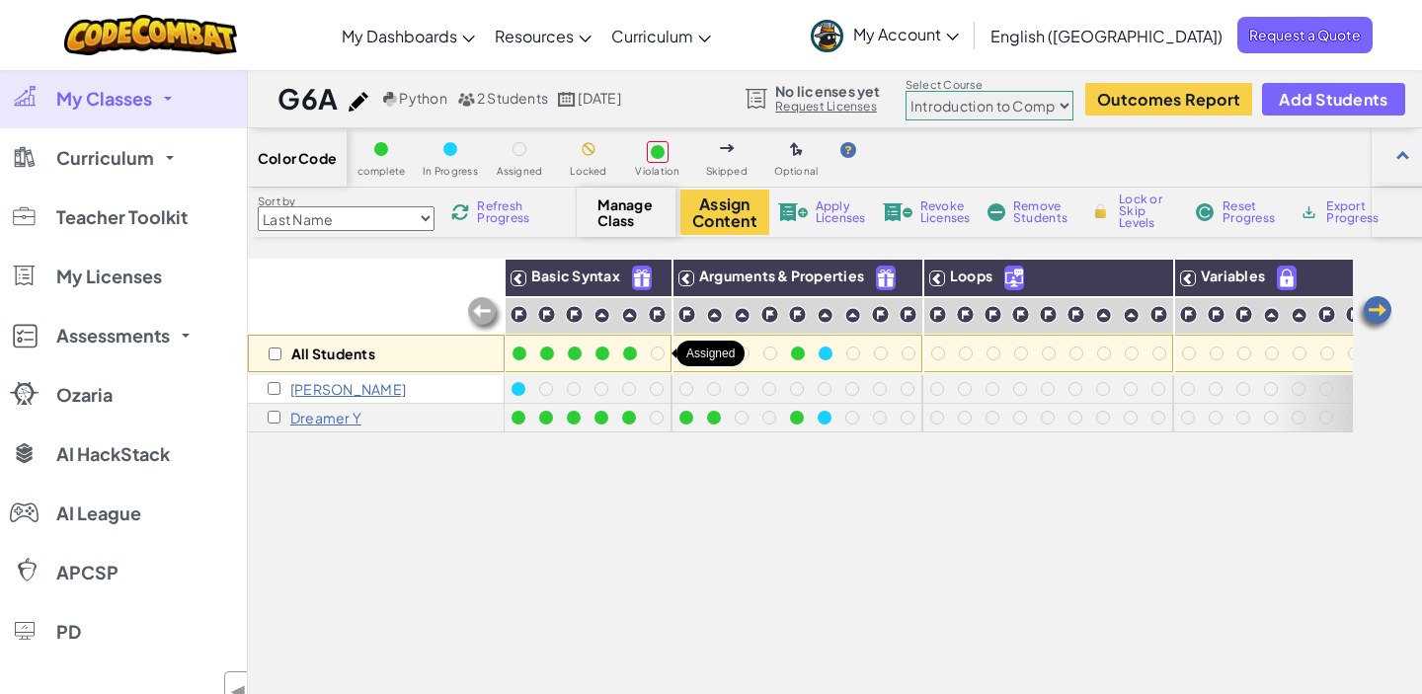
click at [660, 346] on div at bounding box center [658, 354] width 22 height 22
click at [659, 355] on div at bounding box center [658, 354] width 14 height 14
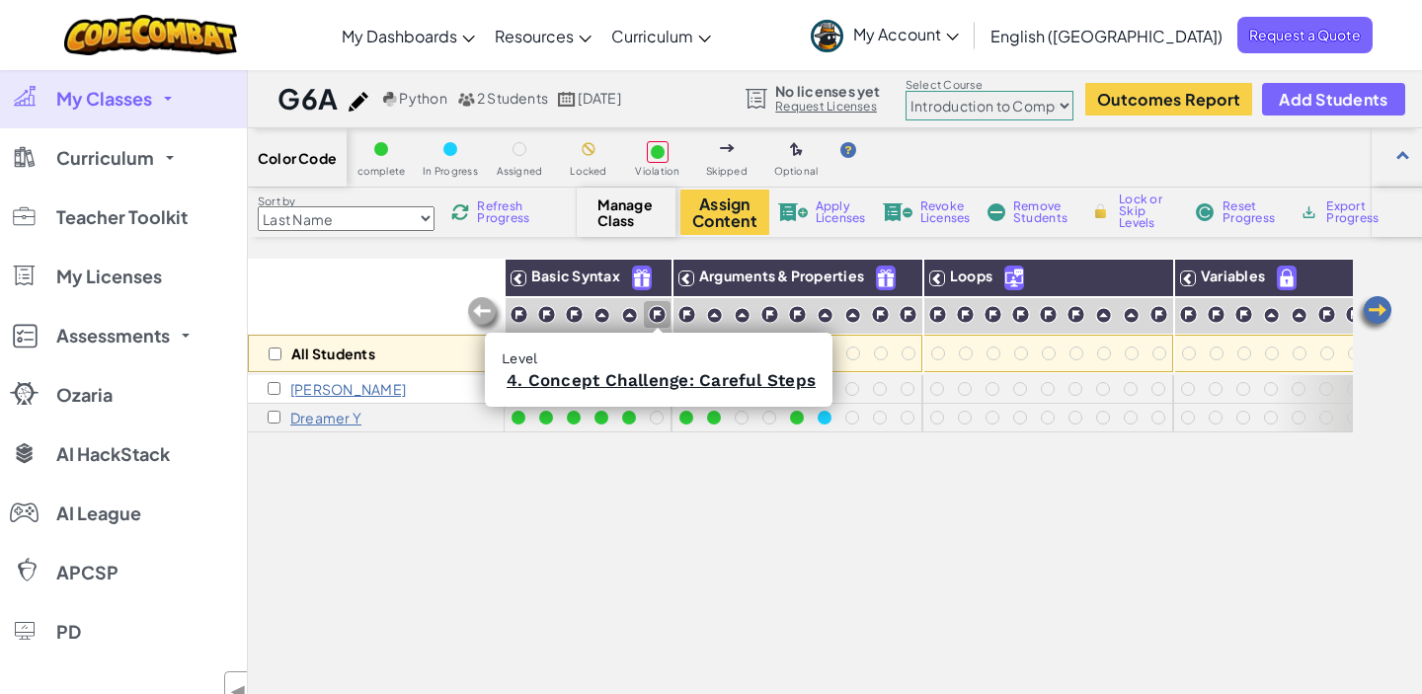
click at [651, 320] on img at bounding box center [657, 314] width 19 height 19
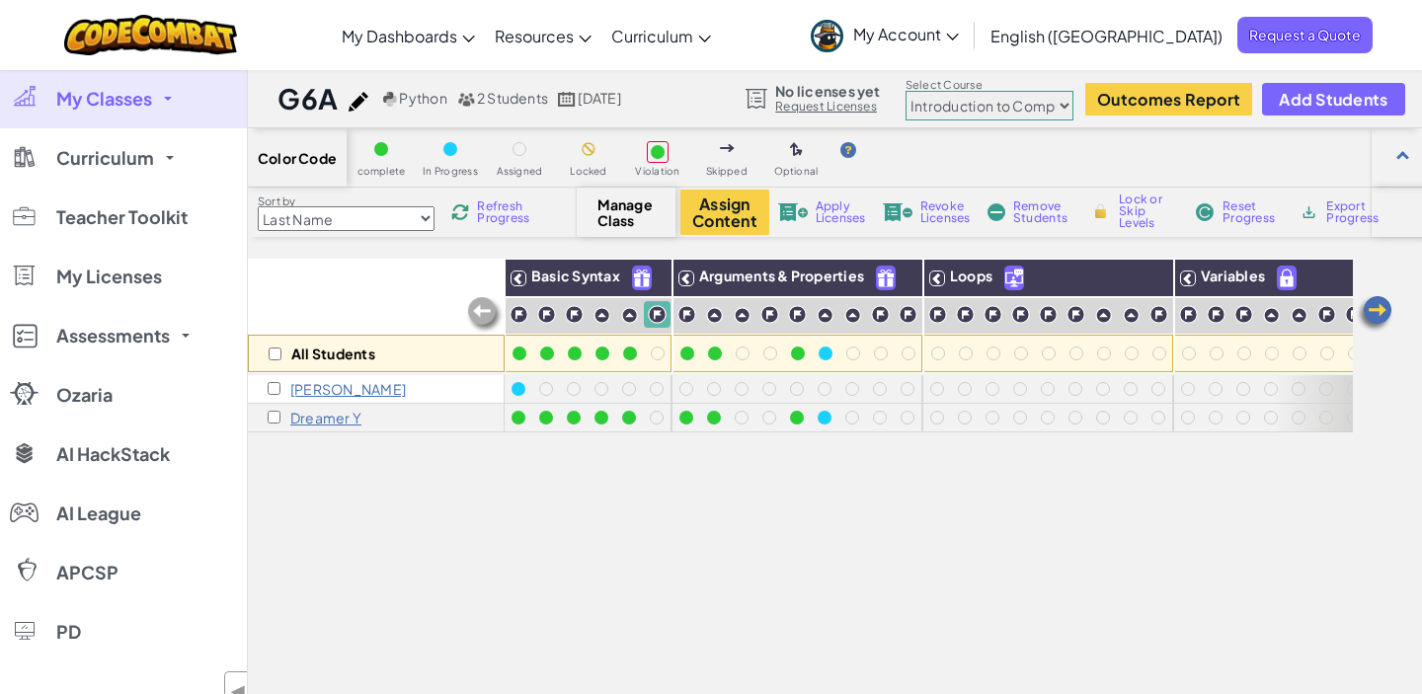
click at [651, 320] on img at bounding box center [657, 314] width 19 height 19
click at [644, 285] on img at bounding box center [650, 279] width 35 height 30
checkbox input "true"
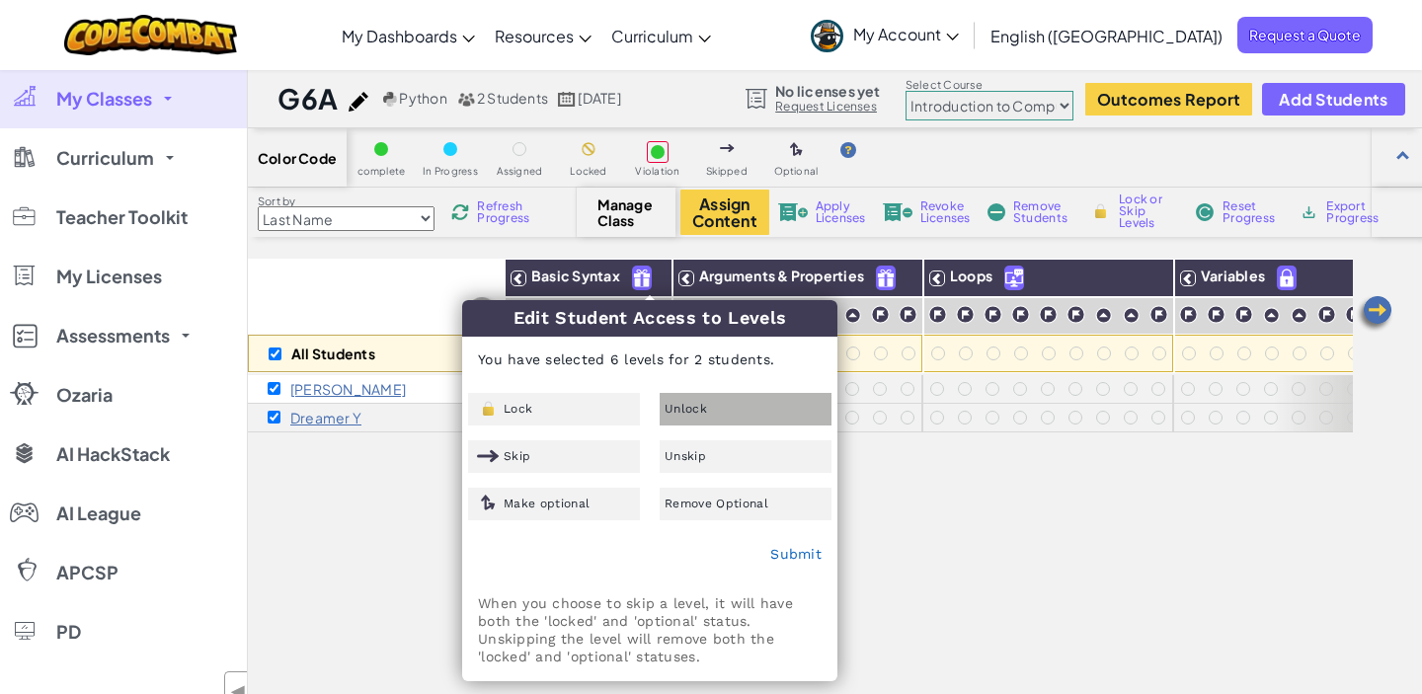
click at [717, 408] on div "Unlock" at bounding box center [746, 409] width 172 height 33
click at [787, 552] on link "Submit" at bounding box center [795, 554] width 51 height 16
checkbox input "false"
click at [427, 556] on div "All Students Basic Syntax Arguments & Properties Loops Variables [PERSON_NAME] …" at bounding box center [800, 556] width 1105 height 595
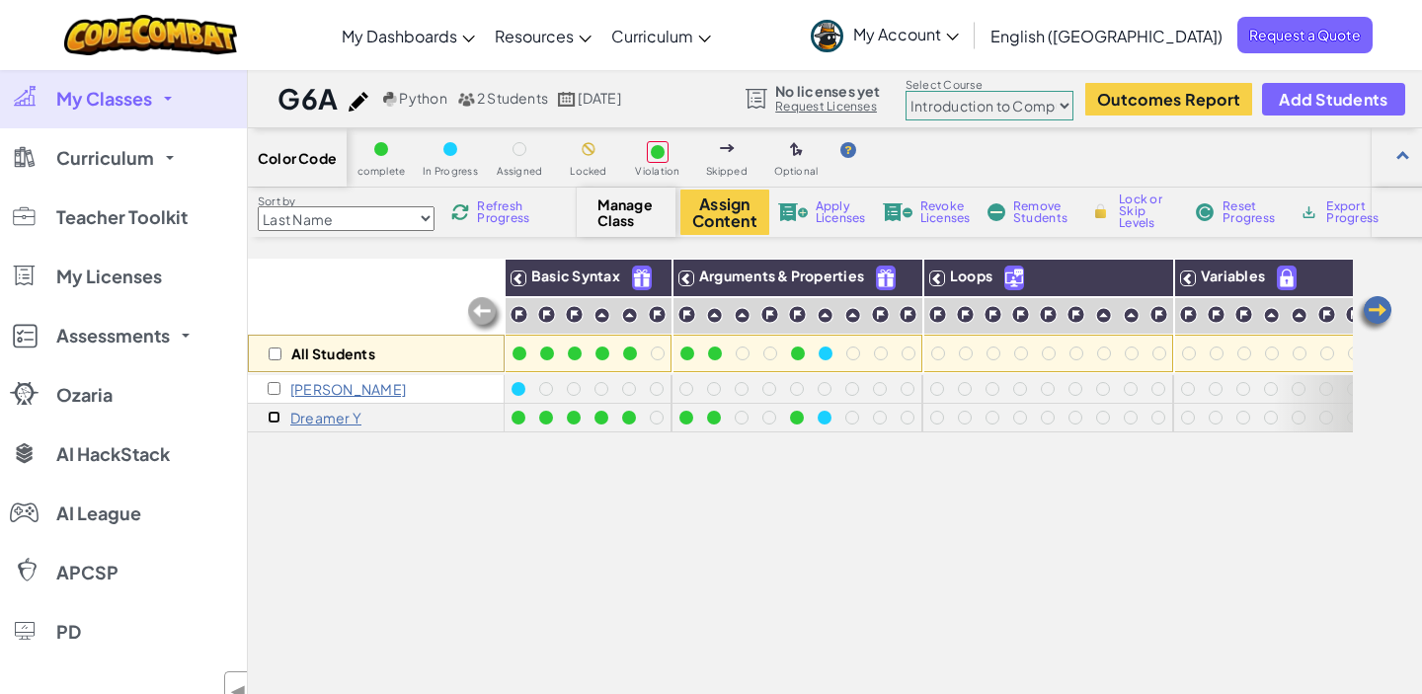
click at [275, 418] on input "checkbox" at bounding box center [274, 417] width 13 height 13
checkbox input "true"
click at [657, 354] on div at bounding box center [658, 354] width 14 height 14
click at [718, 223] on button "Assign Content" at bounding box center [724, 212] width 89 height 45
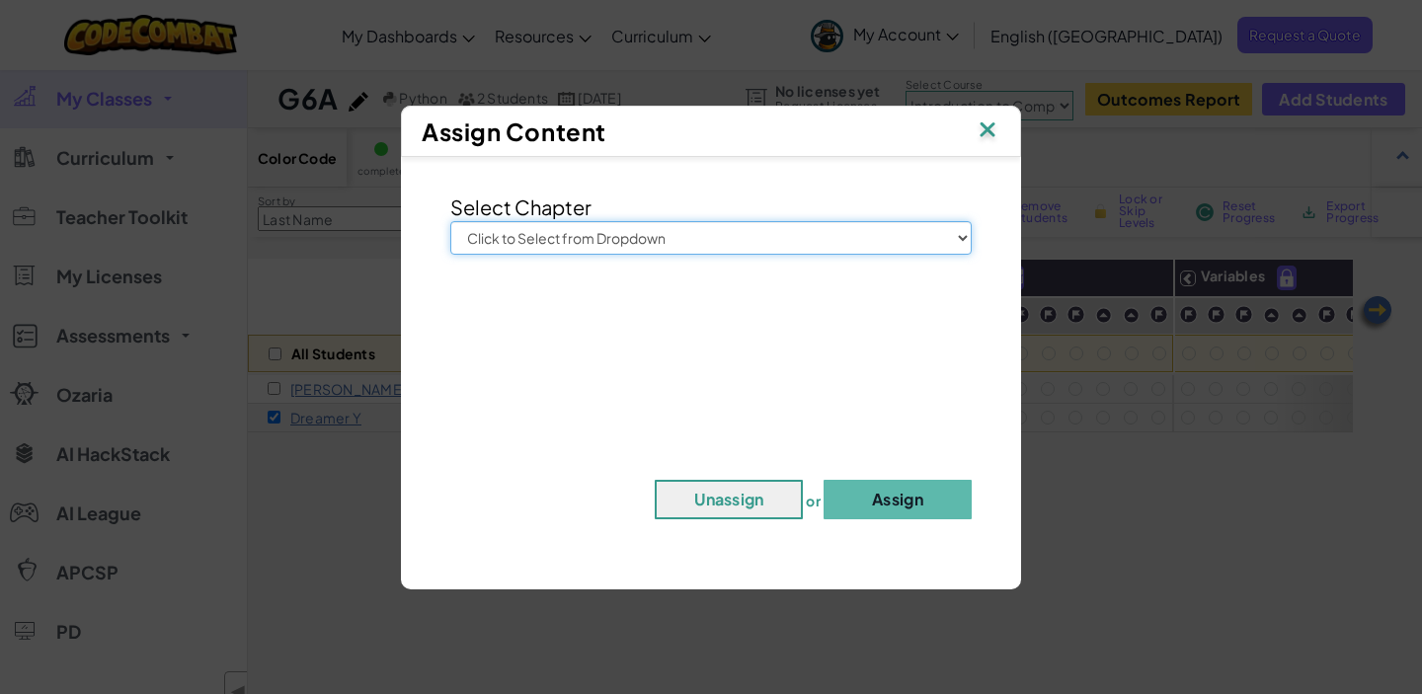
click at [708, 242] on select "Click to Select from Dropdown Junior Introduction to Computer Science Game Deve…" at bounding box center [710, 238] width 521 height 34
select select "Introduction to Computer Science"
click at [450, 221] on select "Click to Select from Dropdown Junior Introduction to Computer Science Game Deve…" at bounding box center [710, 238] width 521 height 34
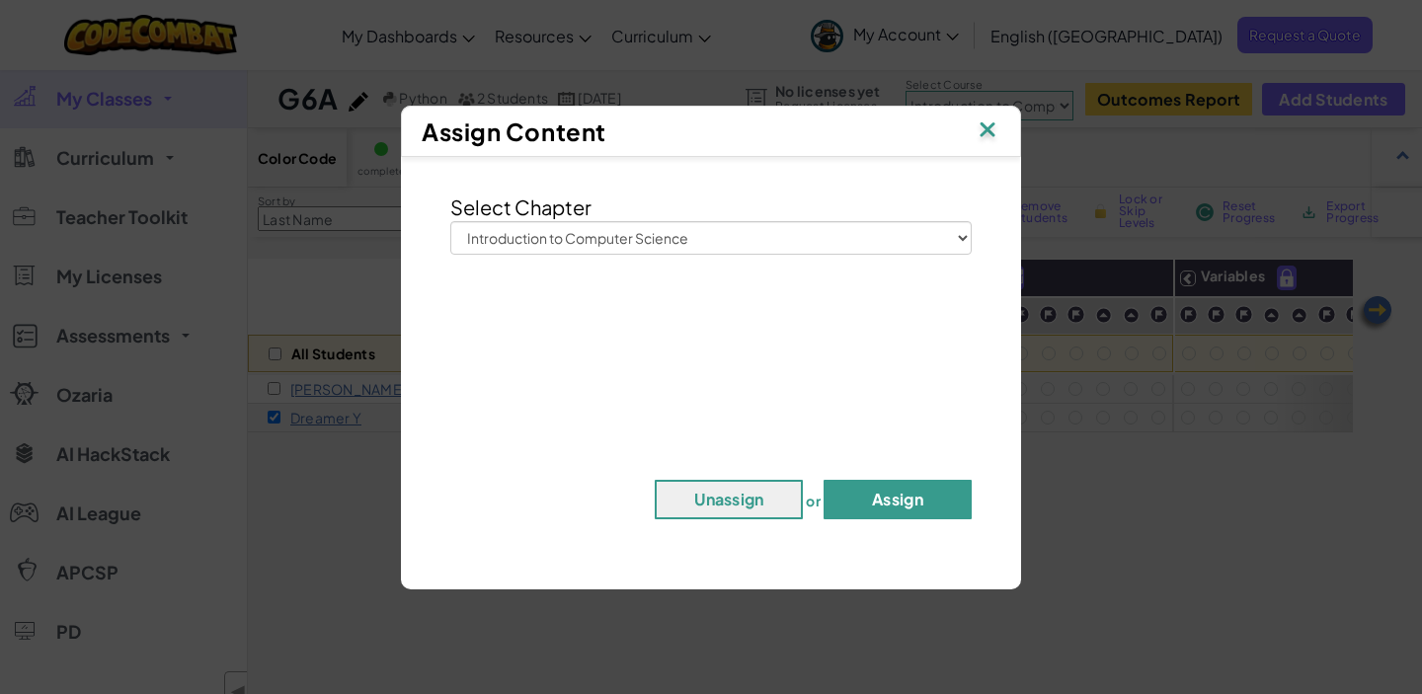
click at [874, 490] on button "Assign" at bounding box center [898, 499] width 148 height 39
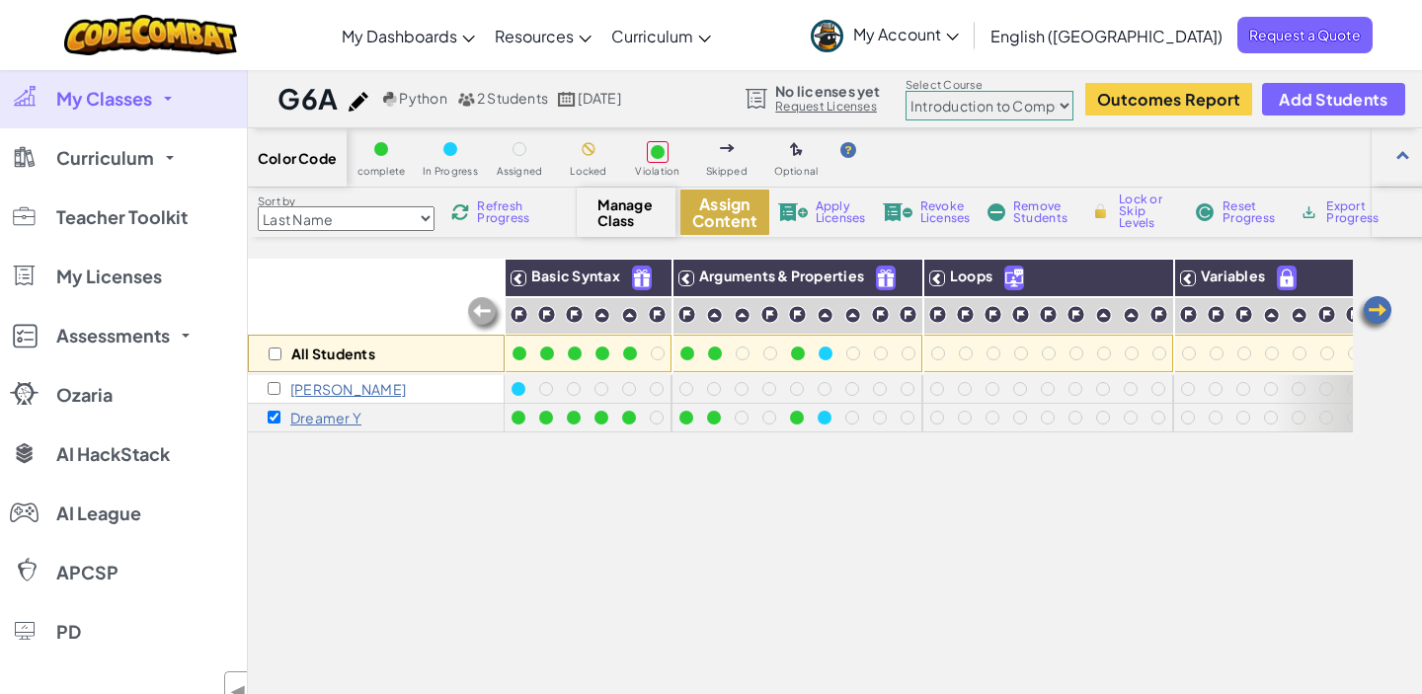
click at [729, 202] on button "Assign Content" at bounding box center [724, 212] width 89 height 45
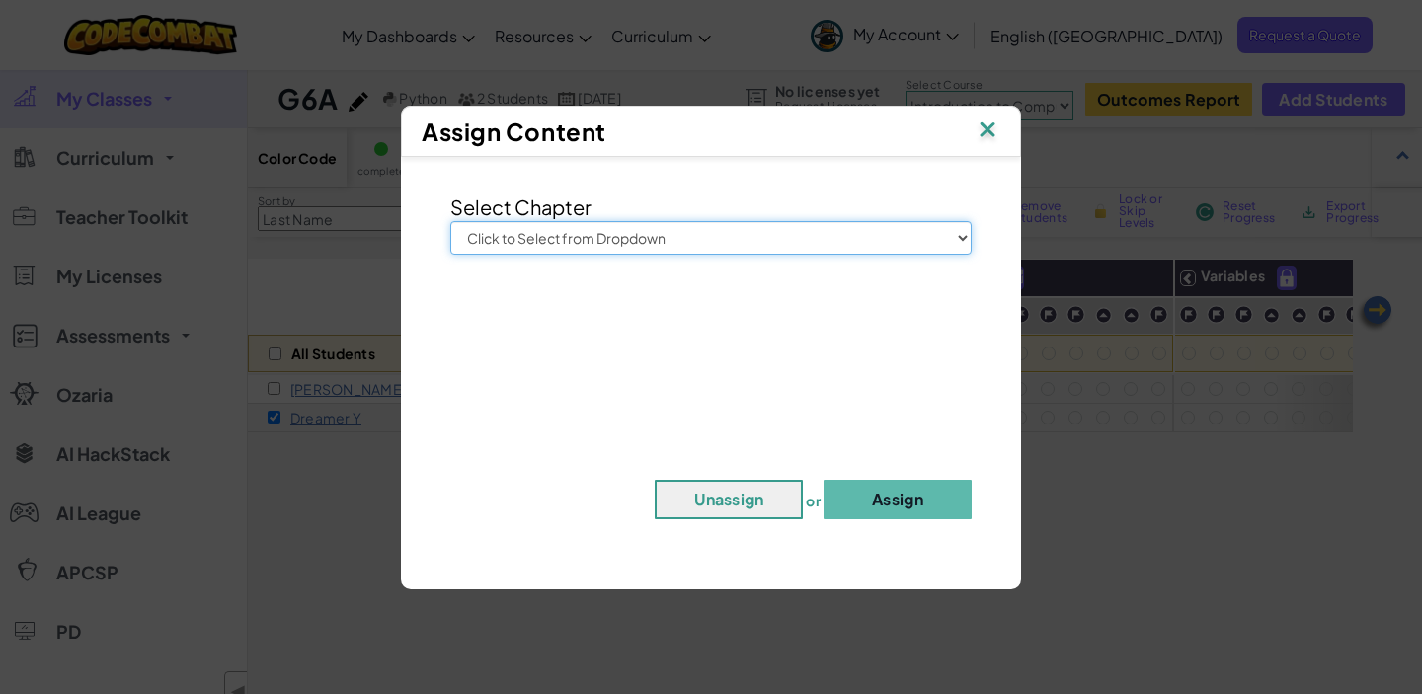
click at [681, 237] on select "Click to Select from Dropdown Junior Introduction to Computer Science Game Deve…" at bounding box center [710, 238] width 521 height 34
select select "Game Development 1"
click at [450, 221] on select "Click to Select from Dropdown Junior Introduction to Computer Science Game Deve…" at bounding box center [710, 238] width 521 height 34
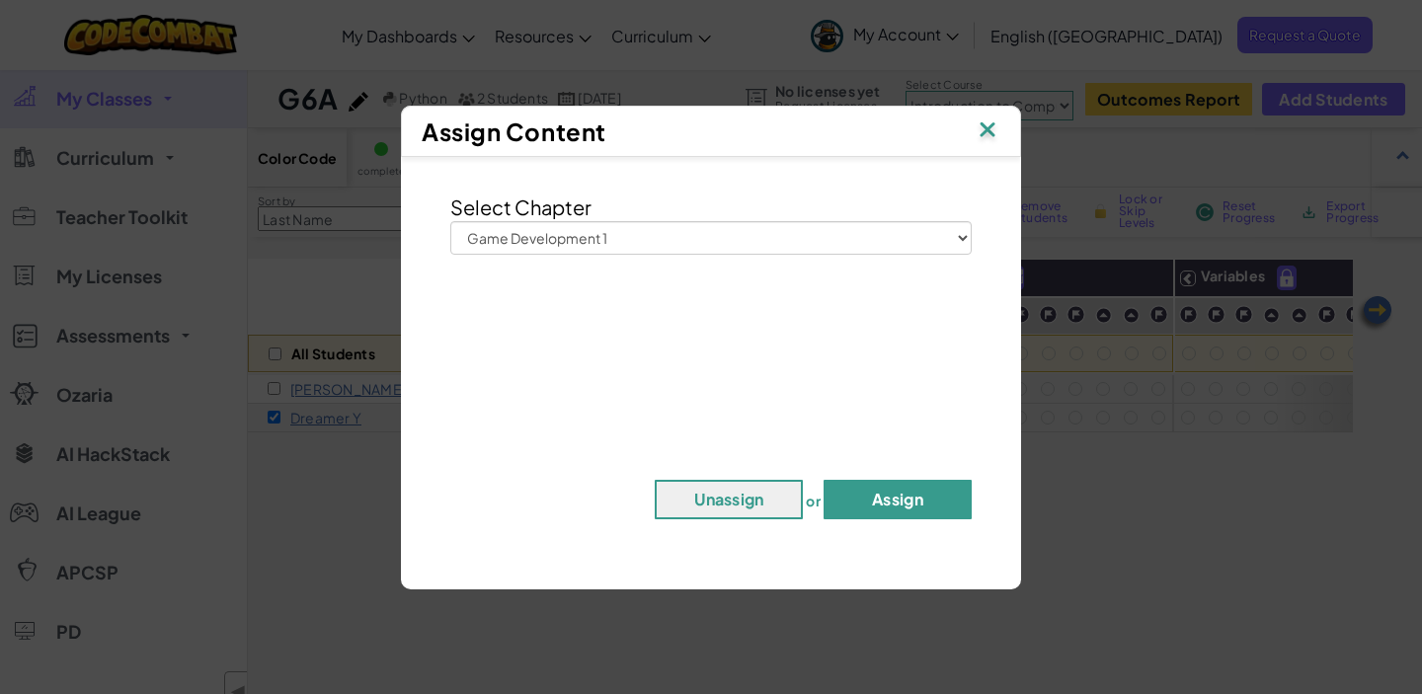
click at [892, 501] on button "Assign" at bounding box center [898, 499] width 148 height 39
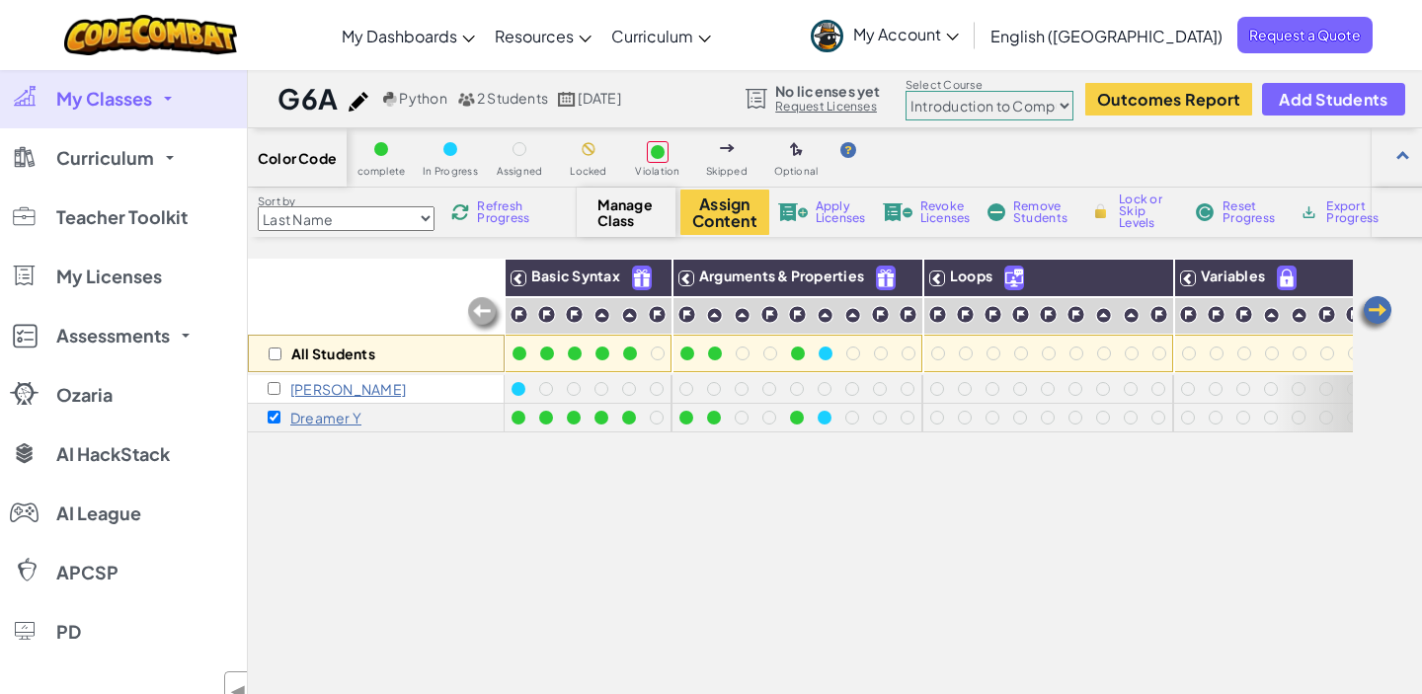
click at [819, 95] on span "No licenses yet" at bounding box center [827, 91] width 105 height 16
click at [817, 105] on link "Request Licenses" at bounding box center [827, 107] width 105 height 16
